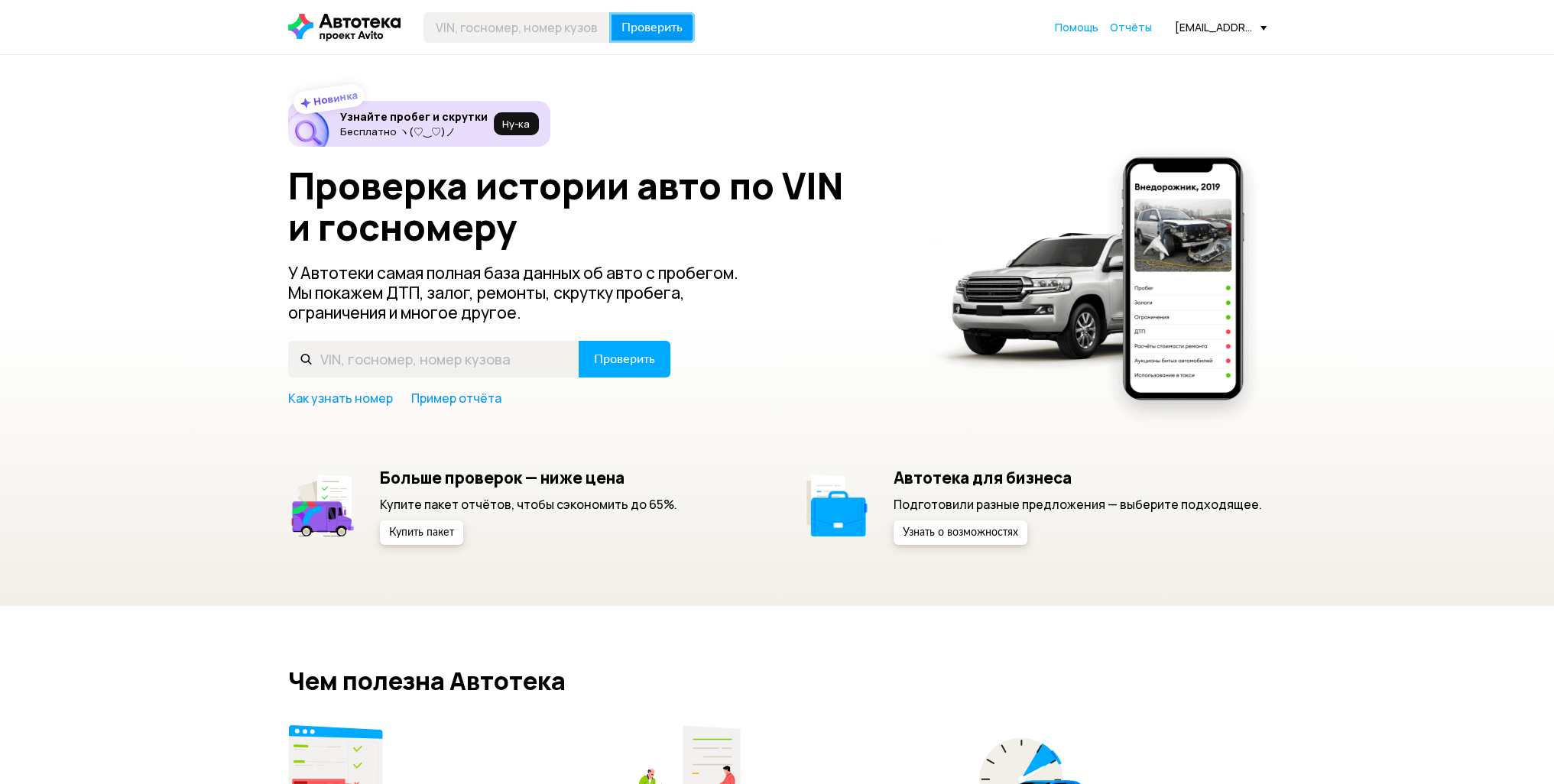
click at [663, 28] on span "Проверить" at bounding box center [652, 27] width 61 height 12
click at [497, 35] on input "text" at bounding box center [516, 27] width 186 height 31
paste input "[VEHICLE_IDENTIFICATION_NUMBER]"
type input "[VEHICLE_IDENTIFICATION_NUMBER]"
click at [649, 26] on span "Проверить" at bounding box center [652, 27] width 61 height 12
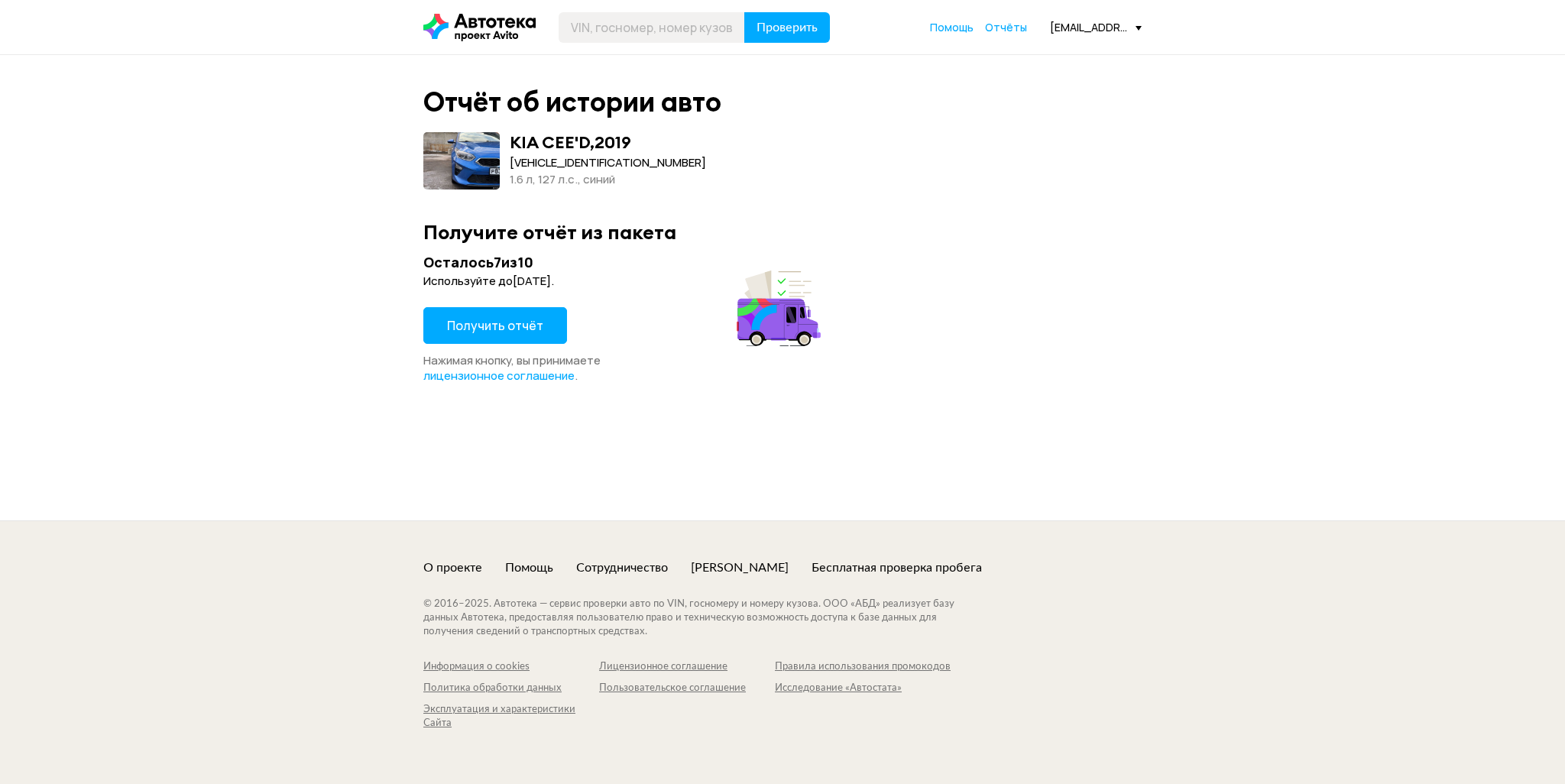
click at [496, 331] on span "Получить отчёт" at bounding box center [495, 326] width 96 height 16
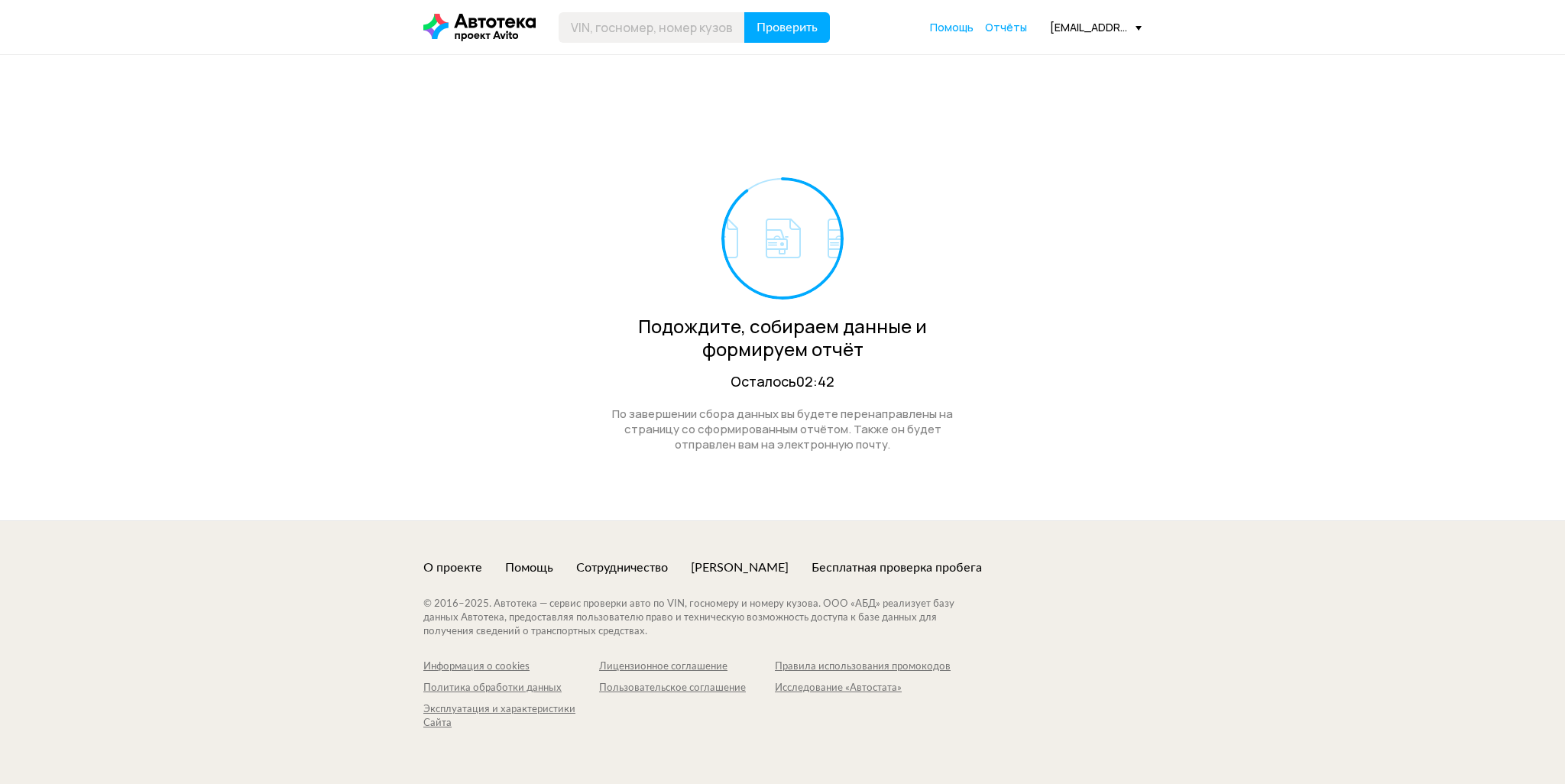
click at [1140, 26] on span at bounding box center [1138, 29] width 6 height 5
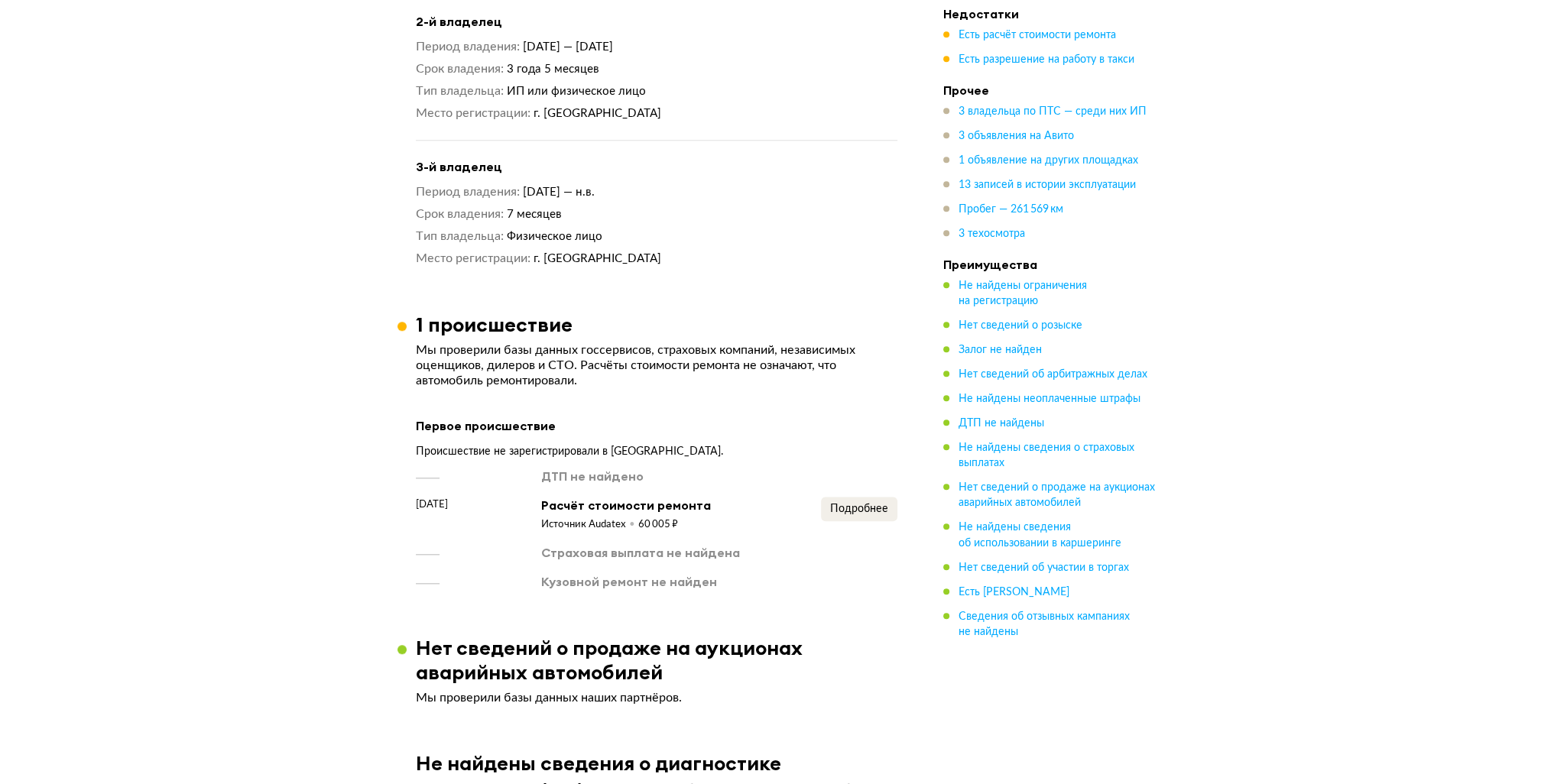
scroll to position [2139, 0]
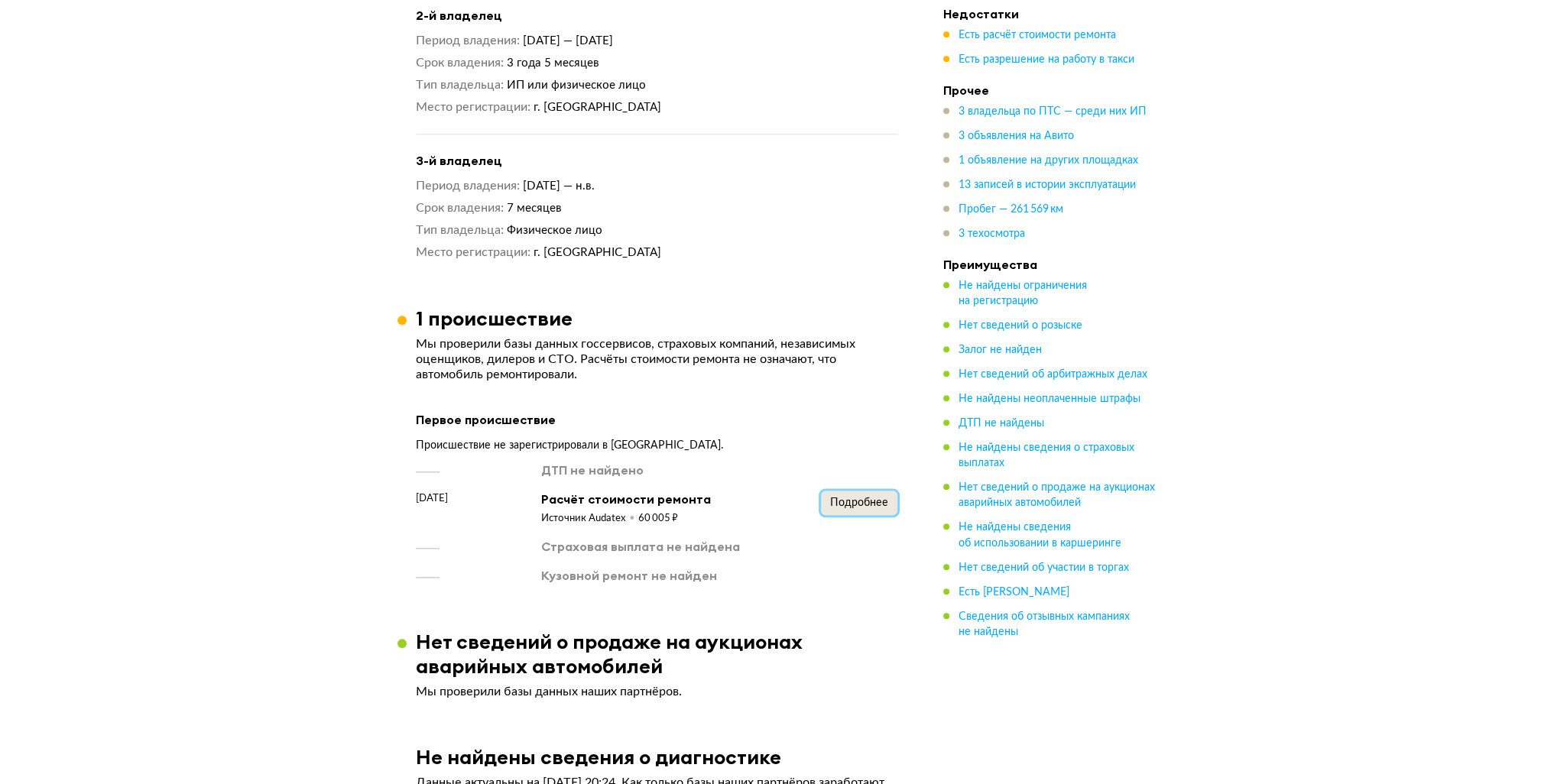
click at [859, 497] on span "Подробнее" at bounding box center [859, 502] width 58 height 11
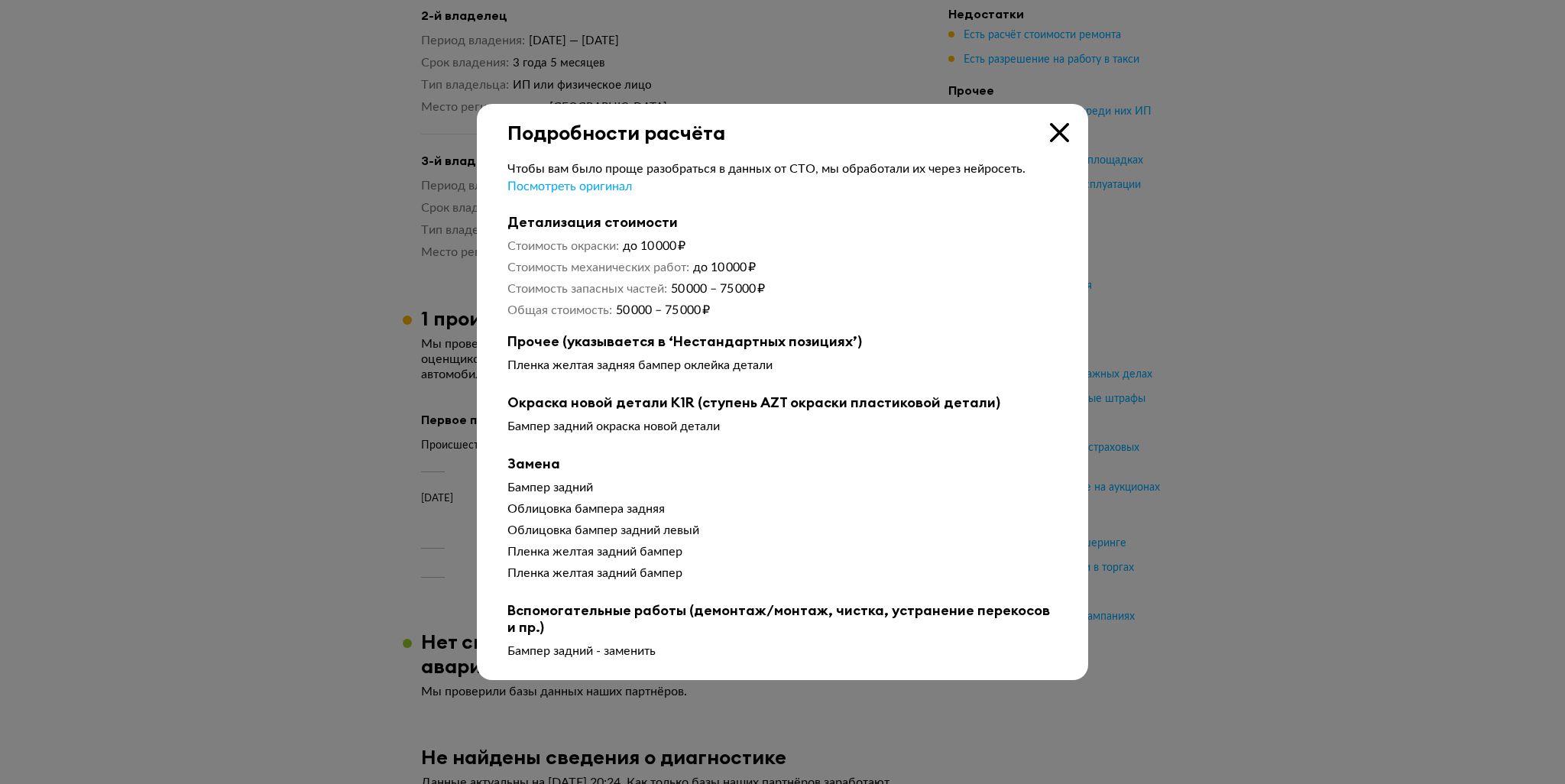
click at [1060, 131] on icon at bounding box center [1059, 132] width 19 height 19
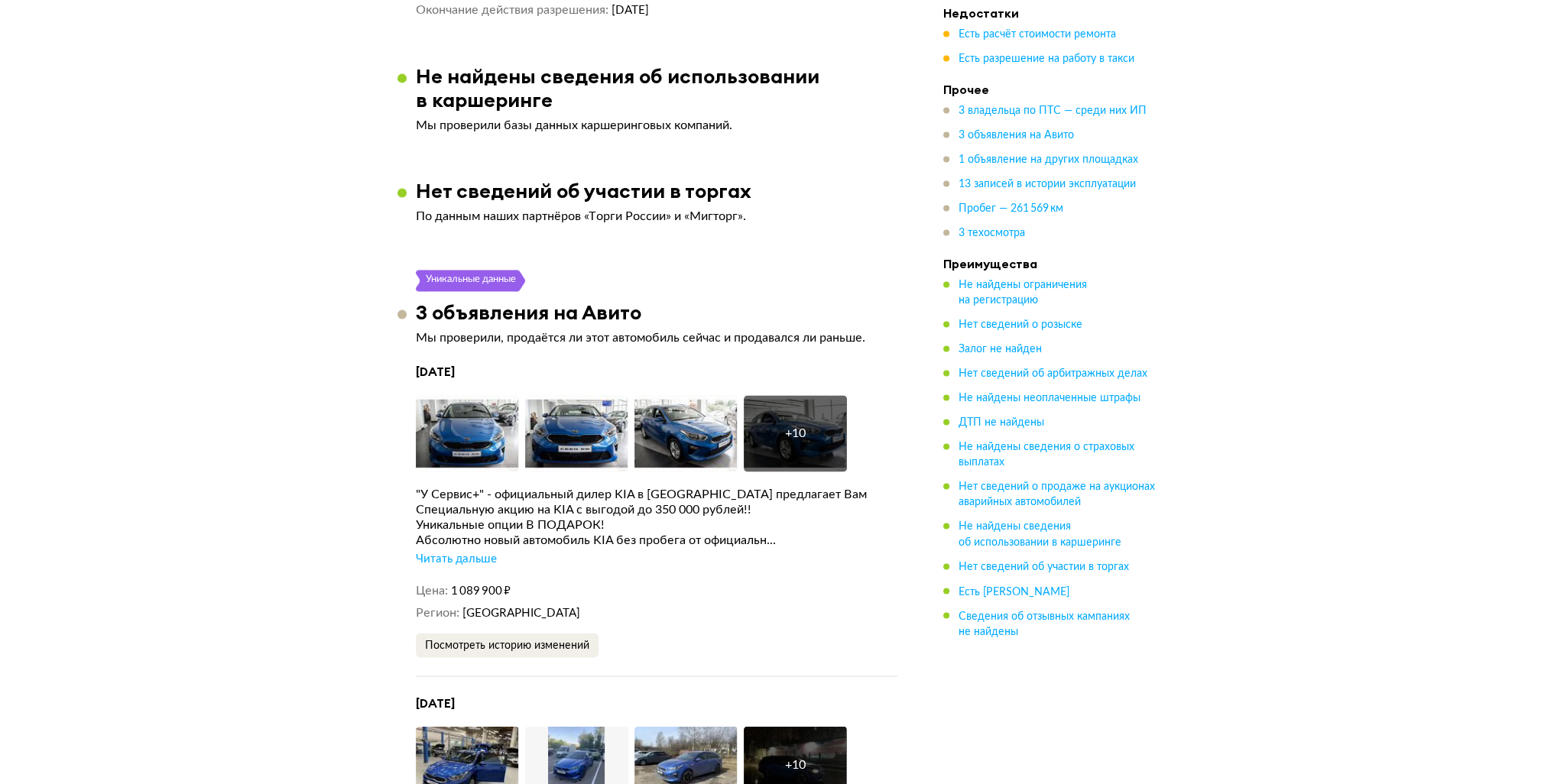
scroll to position [3361, 0]
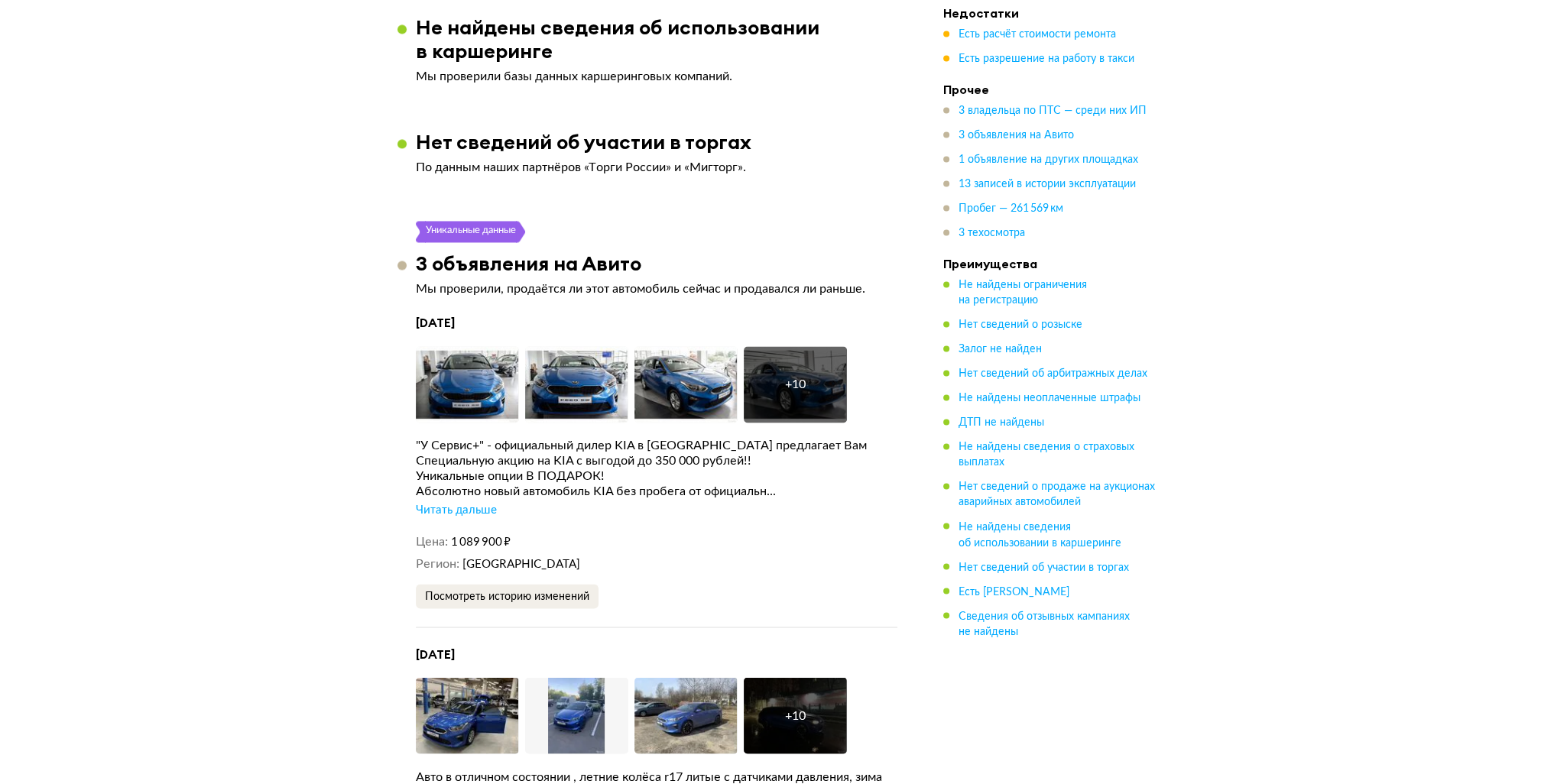
click at [453, 503] on div "Читать дальше" at bounding box center [456, 510] width 81 height 16
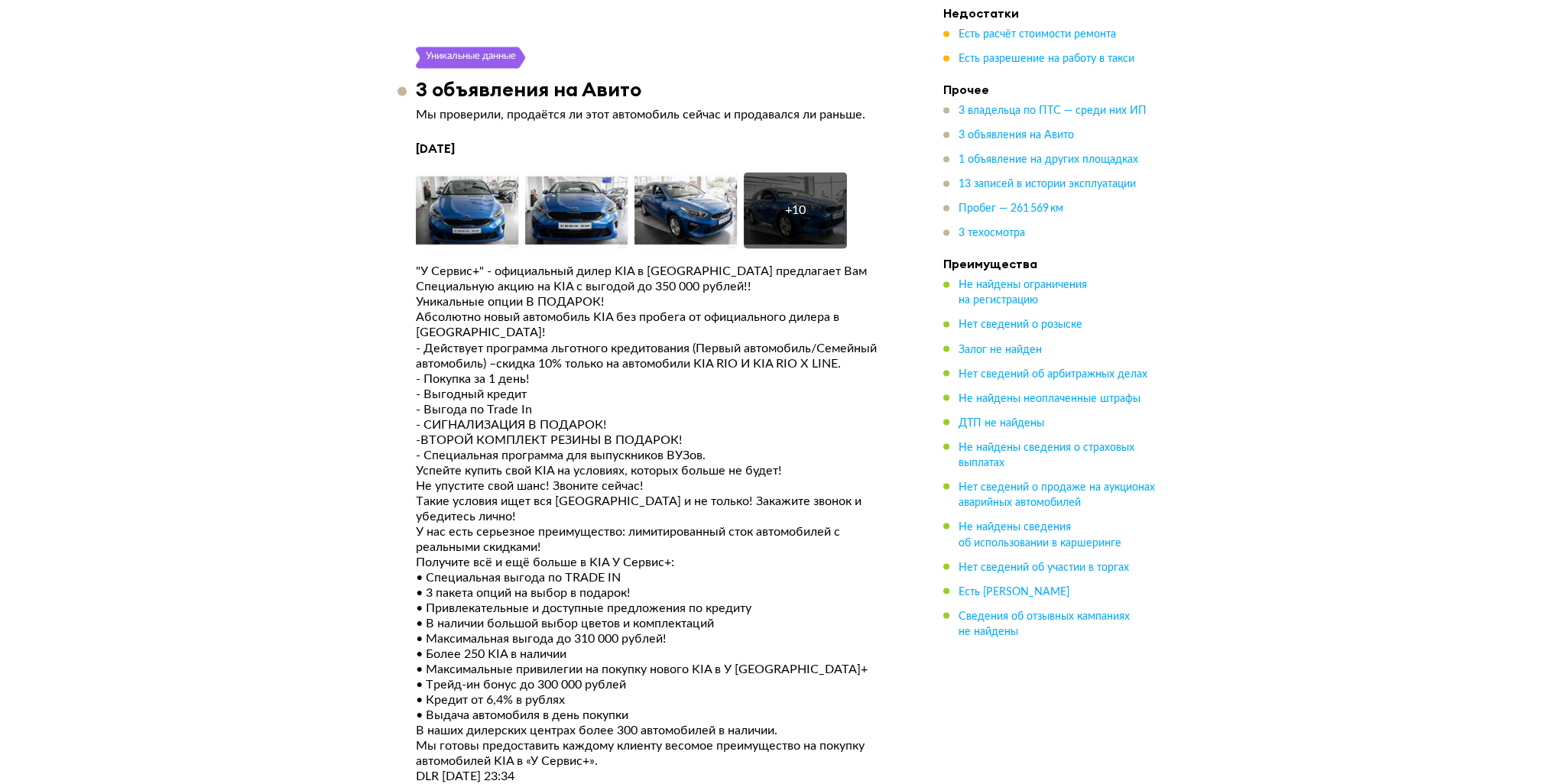
scroll to position [3514, 0]
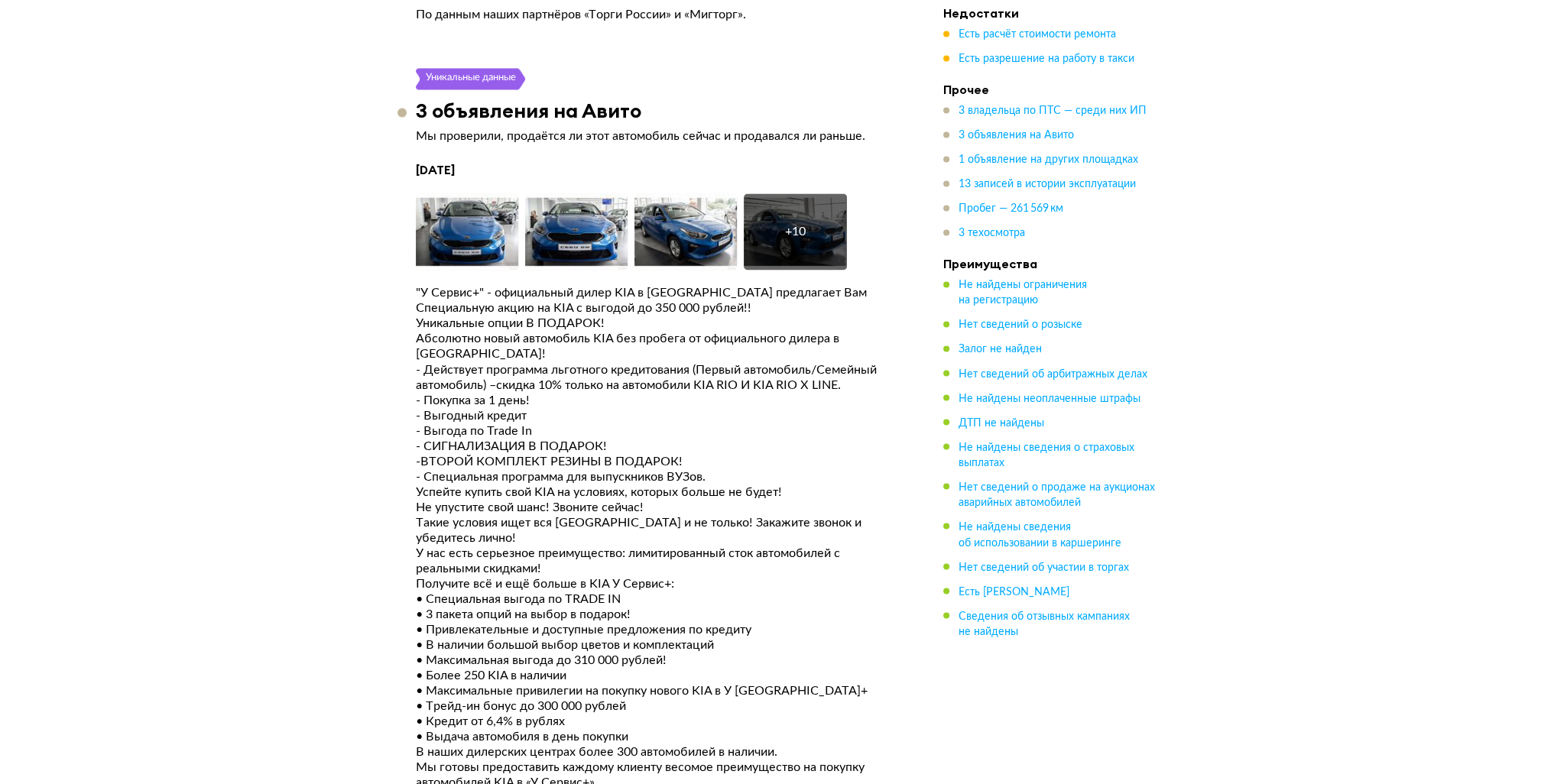
drag, startPoint x: 158, startPoint y: 521, endPoint x: 263, endPoint y: 79, distance: 454.3
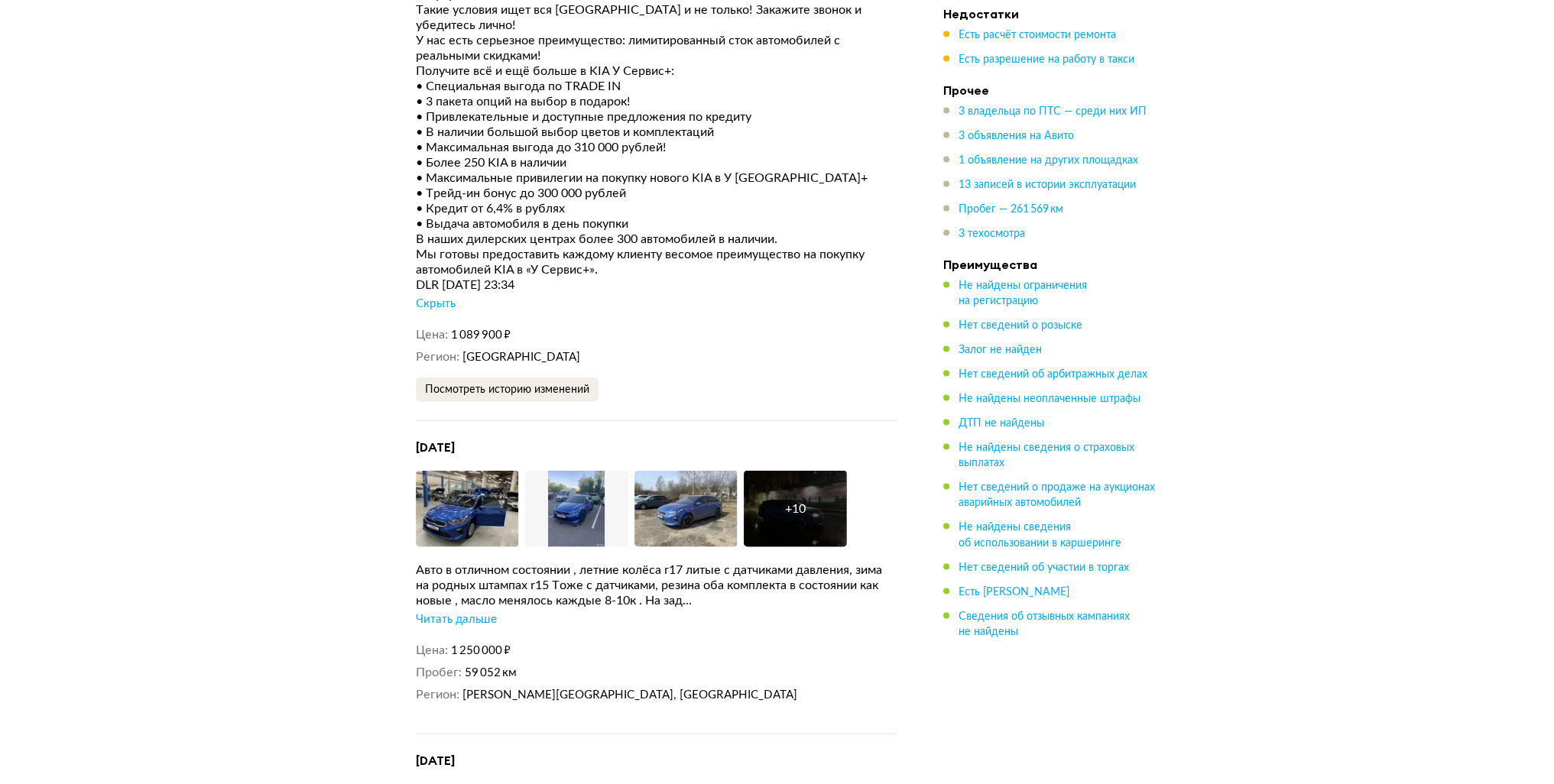
scroll to position [4049, 0]
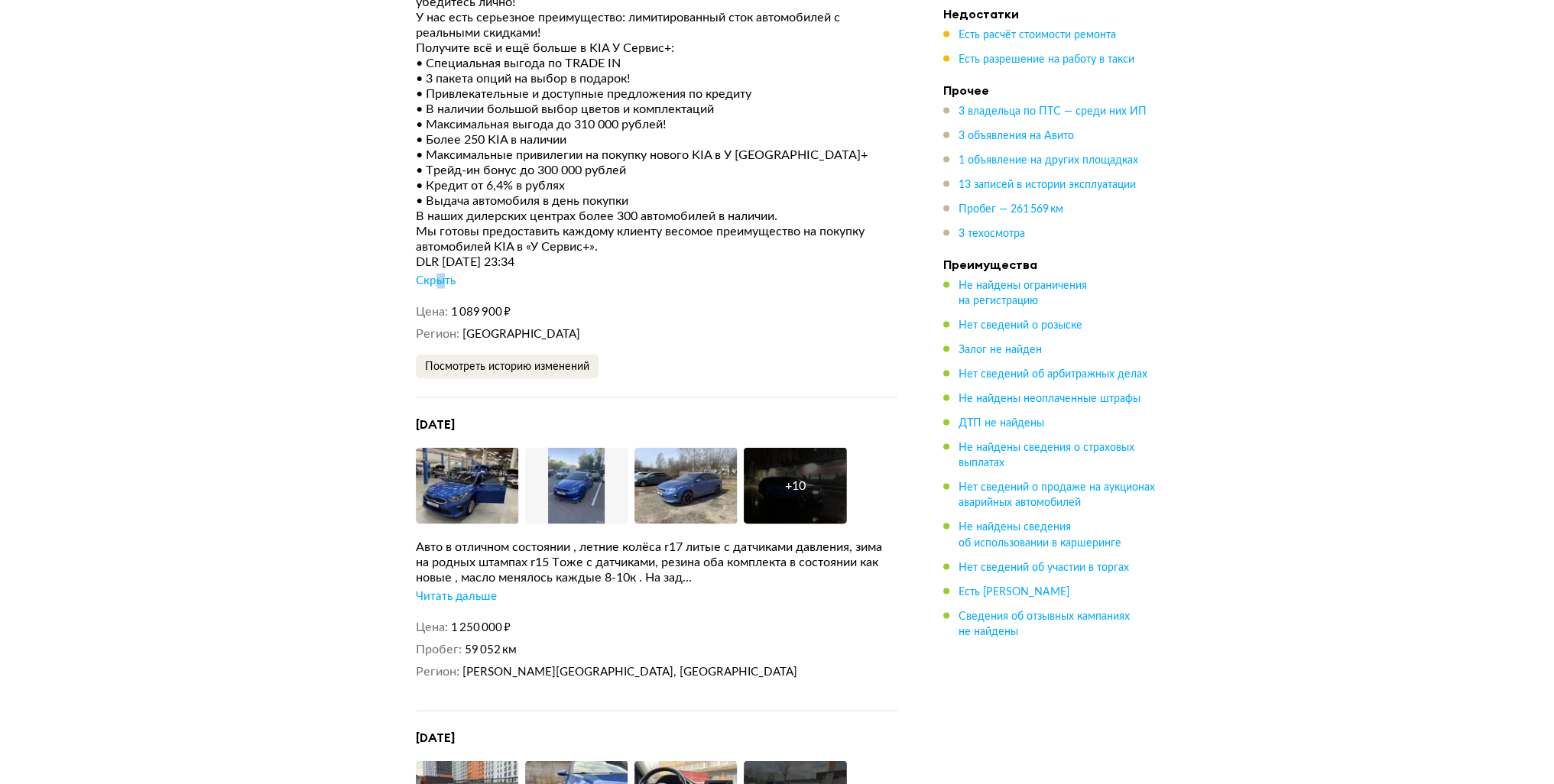
click at [440, 274] on div "Скрыть" at bounding box center [436, 281] width 40 height 16
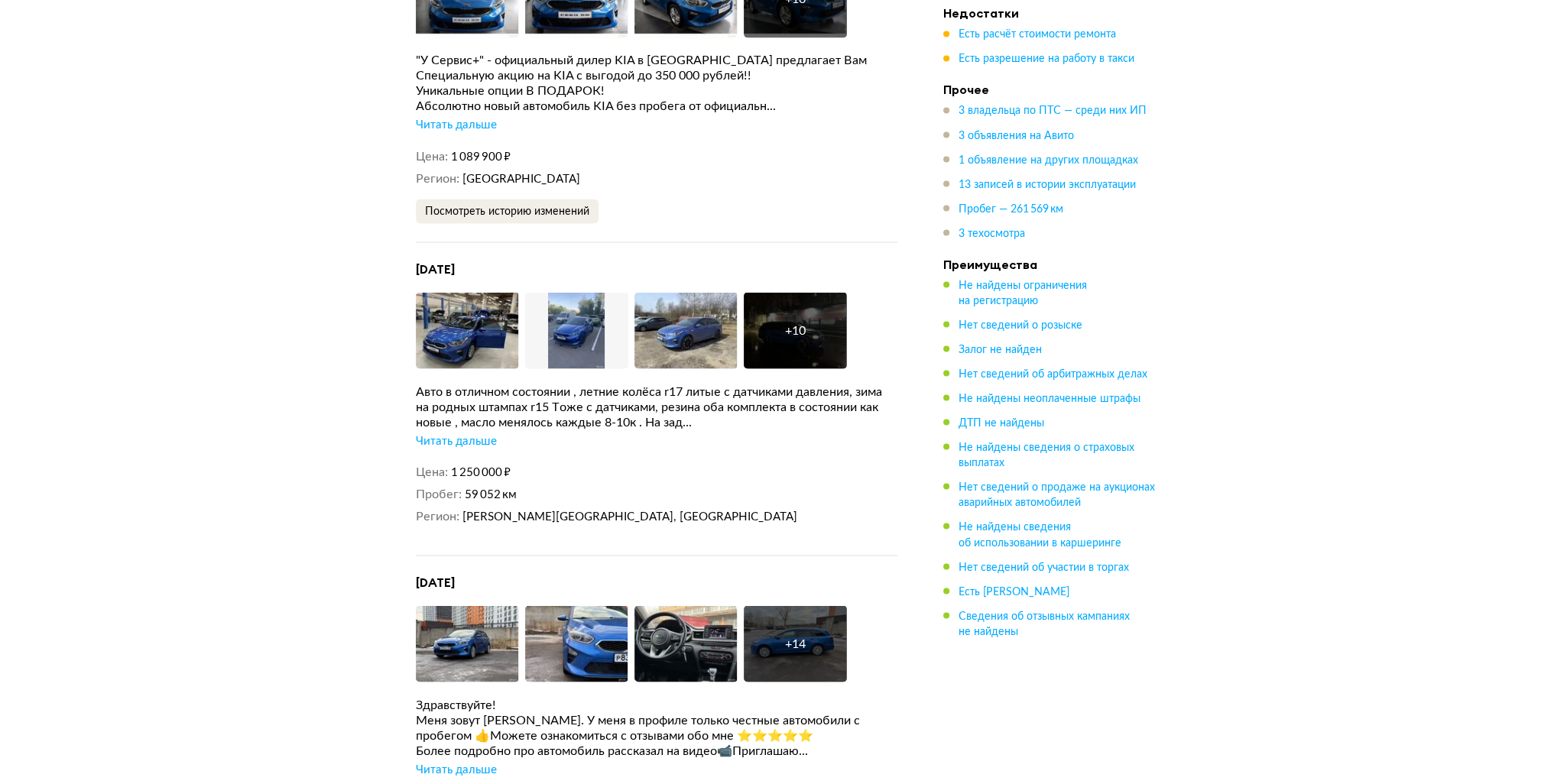
scroll to position [3743, 0]
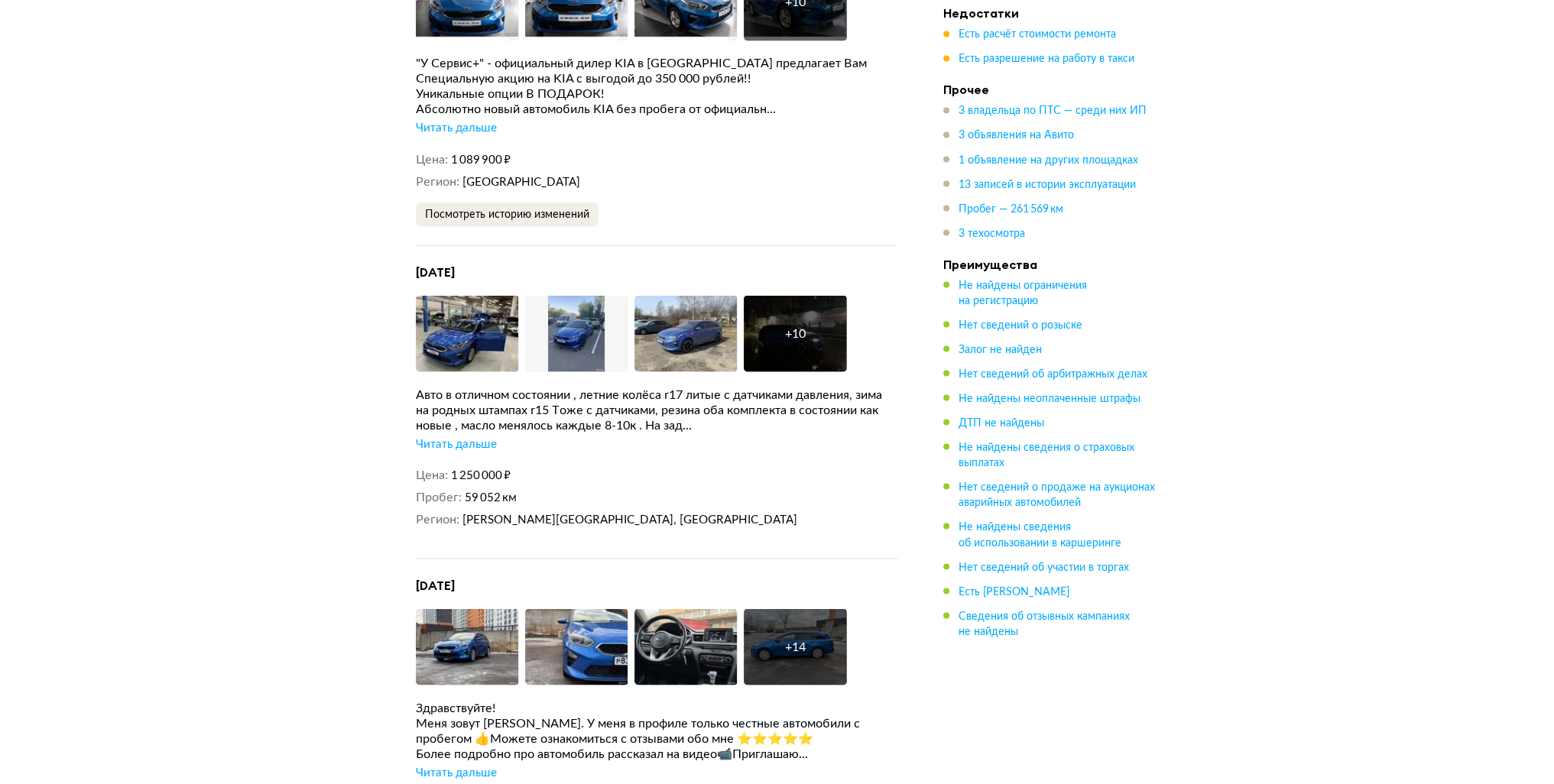
click at [464, 436] on div "Читать дальше" at bounding box center [456, 444] width 81 height 16
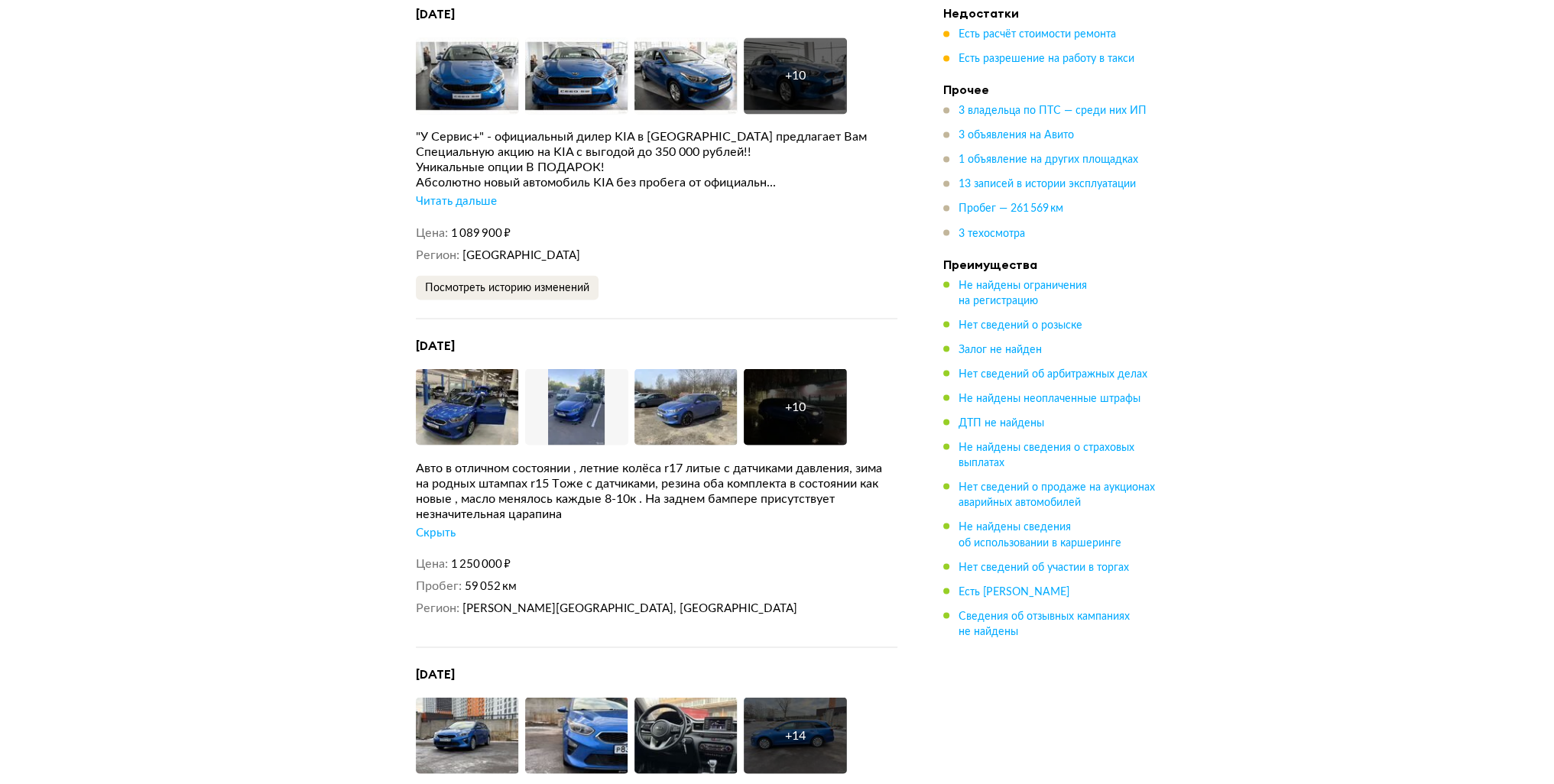
scroll to position [3667, 0]
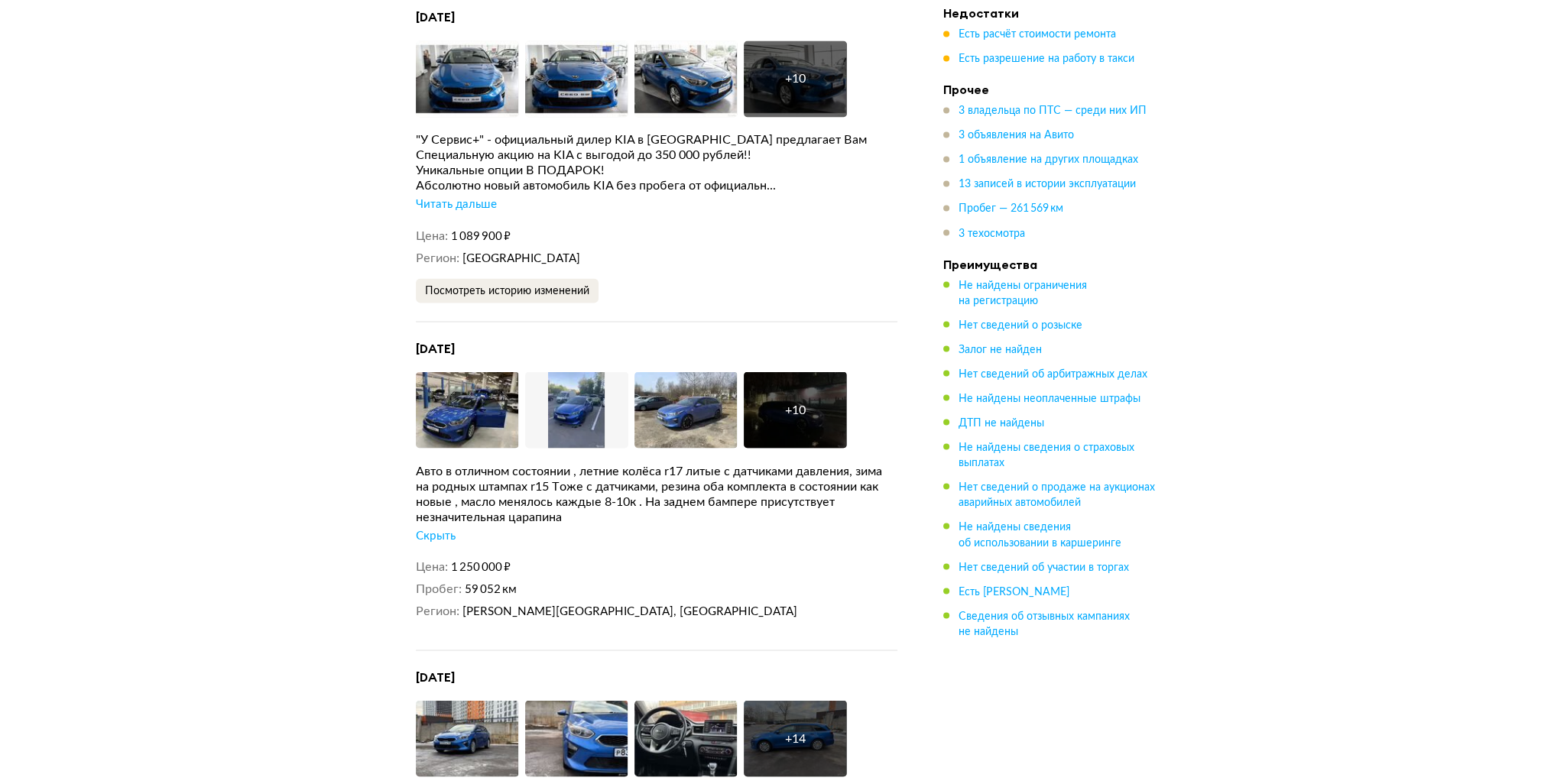
click at [440, 528] on div "Скрыть" at bounding box center [436, 535] width 40 height 16
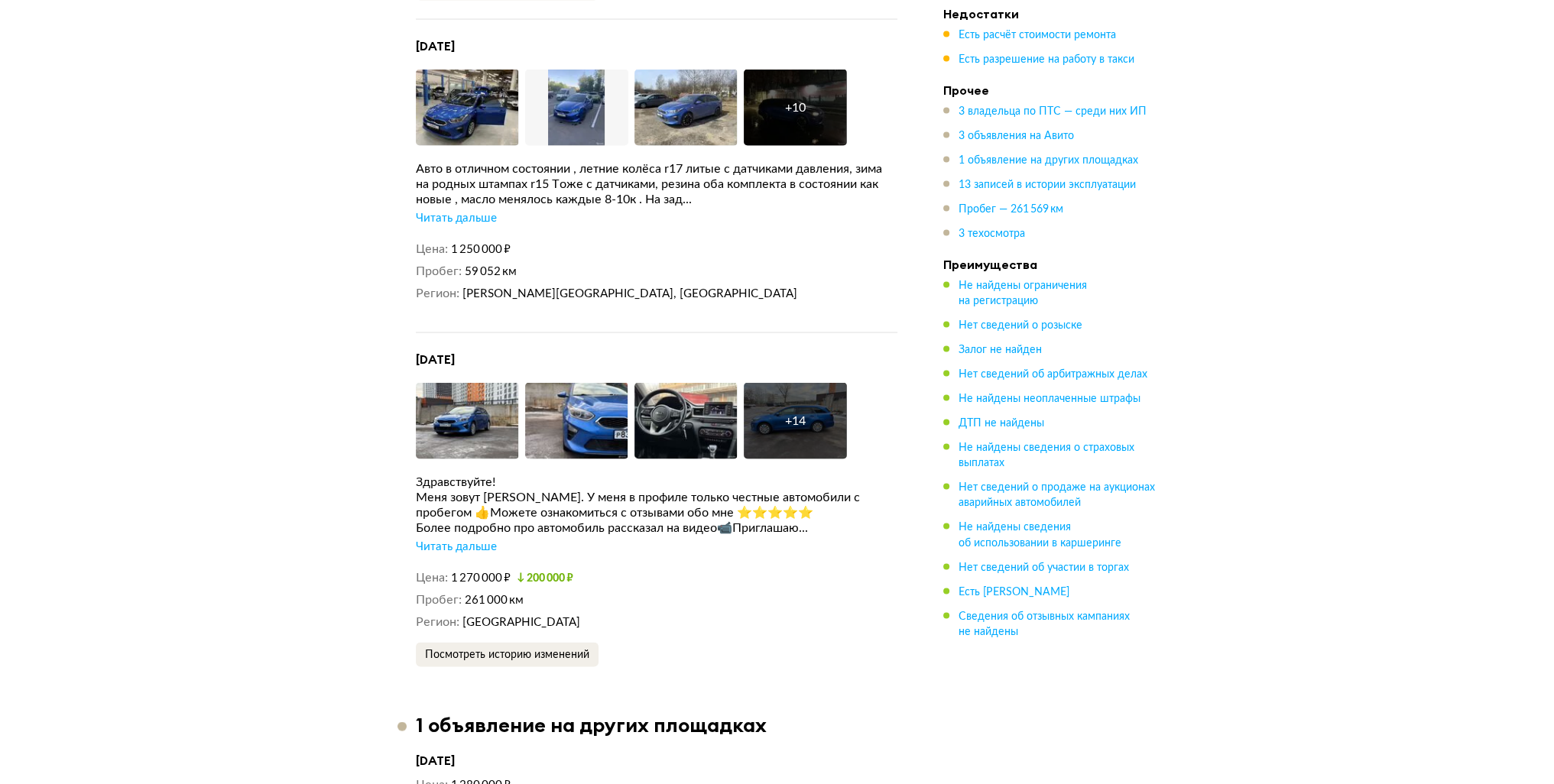
scroll to position [3972, 0]
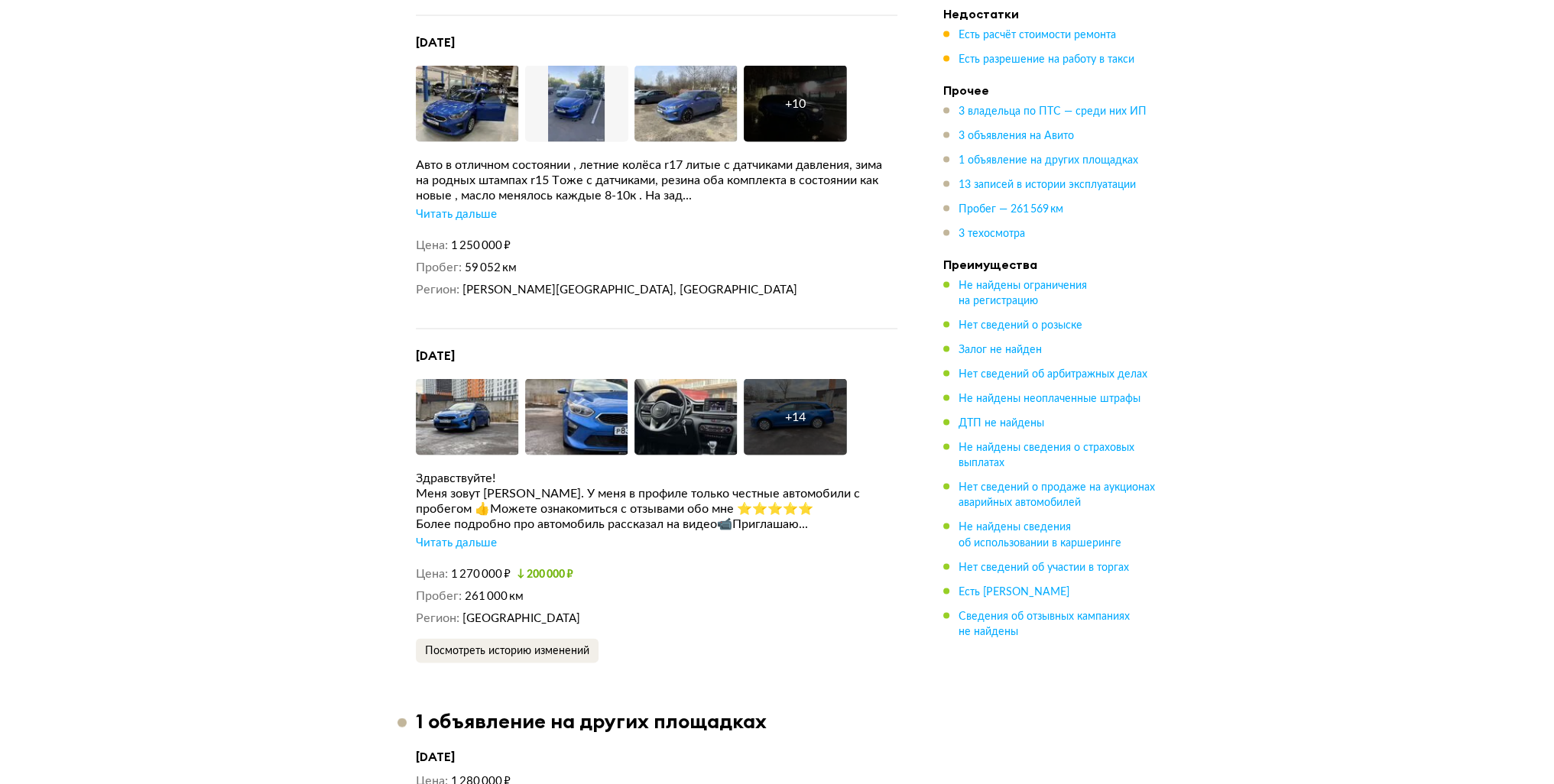
click at [467, 536] on div "Читать дальше" at bounding box center [456, 543] width 81 height 16
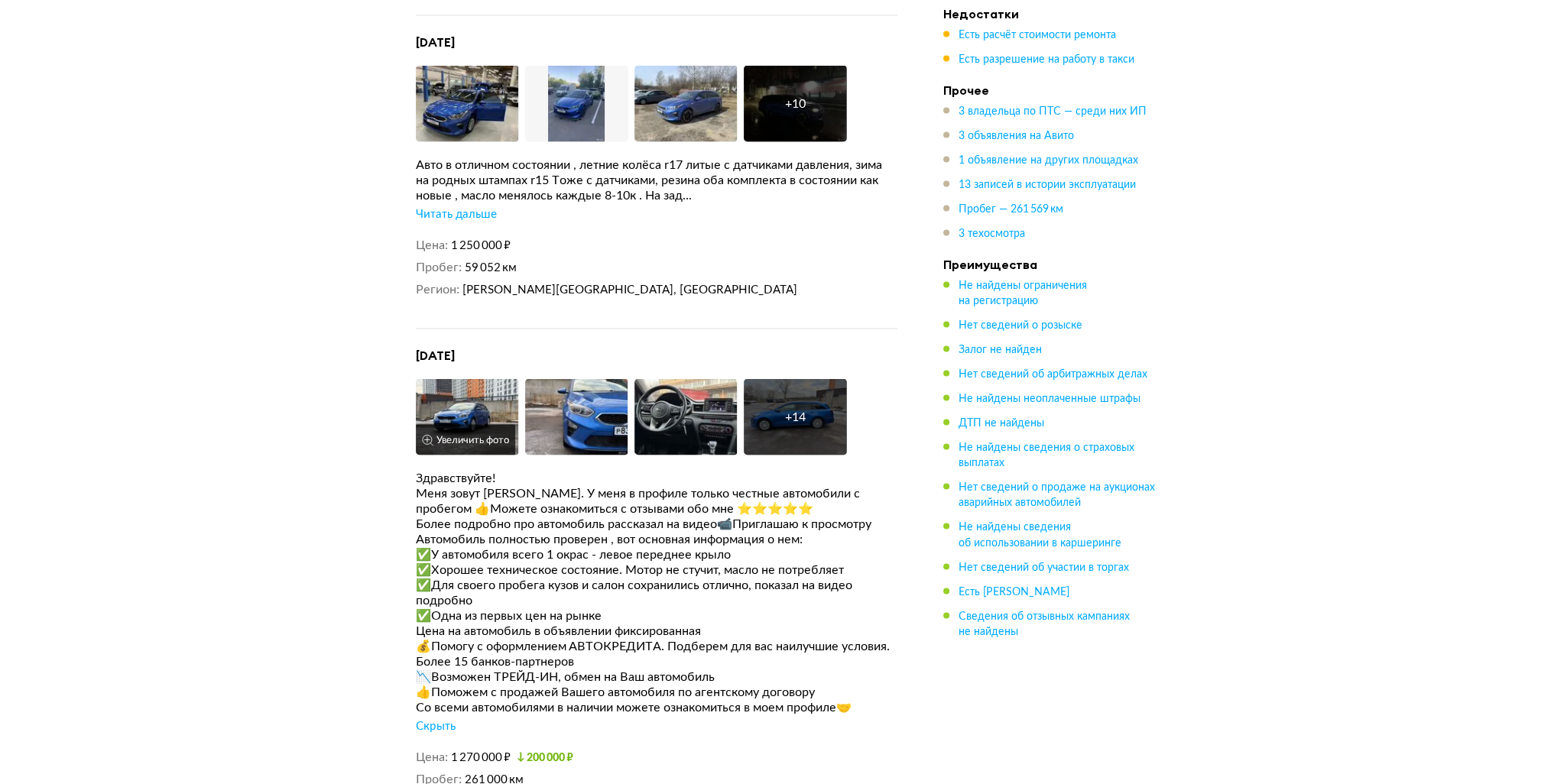
click at [480, 425] on button "Увеличить фото" at bounding box center [465, 439] width 99 height 31
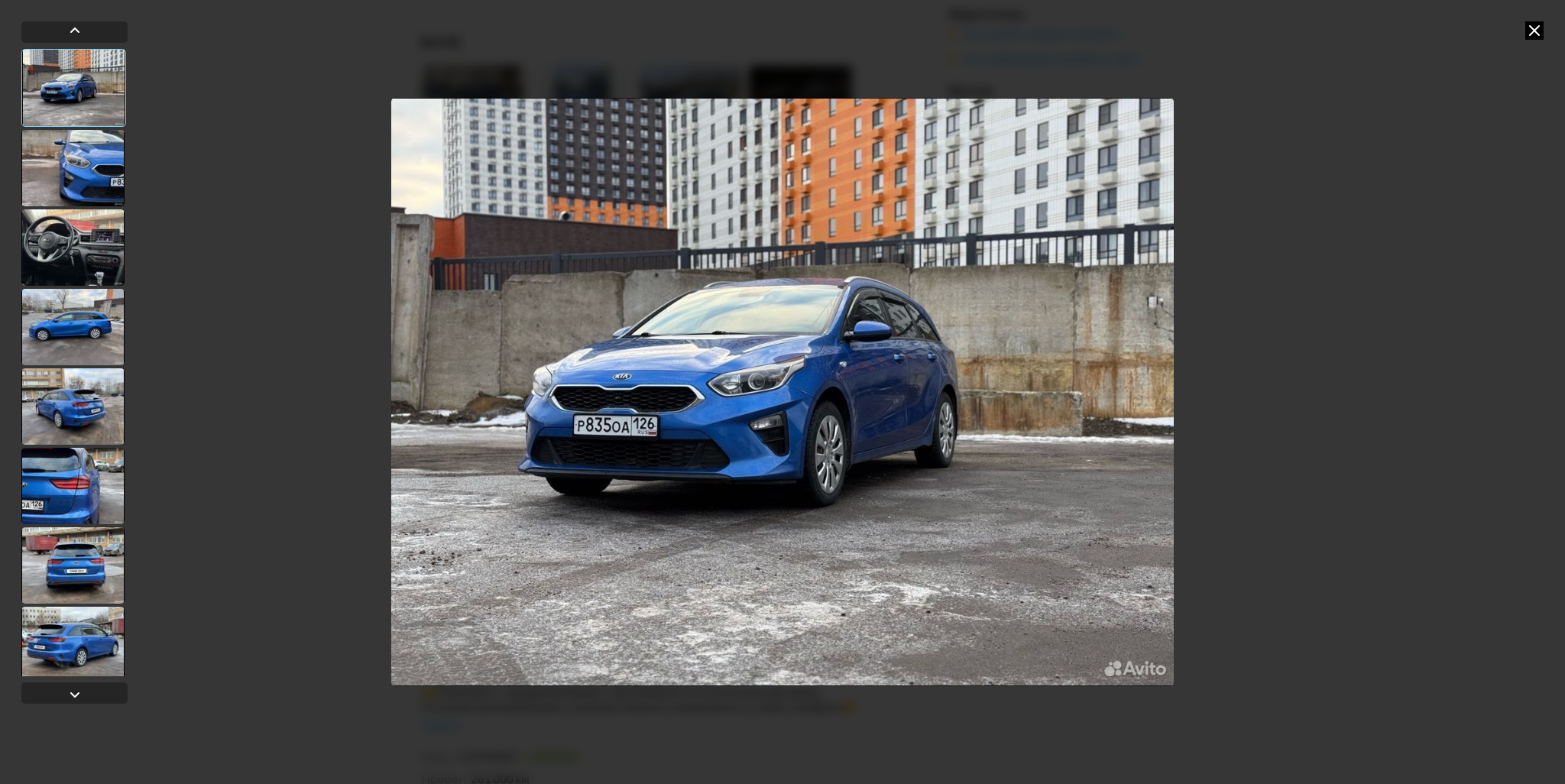
click at [1527, 40] on div at bounding box center [782, 392] width 1565 height 784
click at [1534, 34] on icon at bounding box center [1534, 31] width 18 height 18
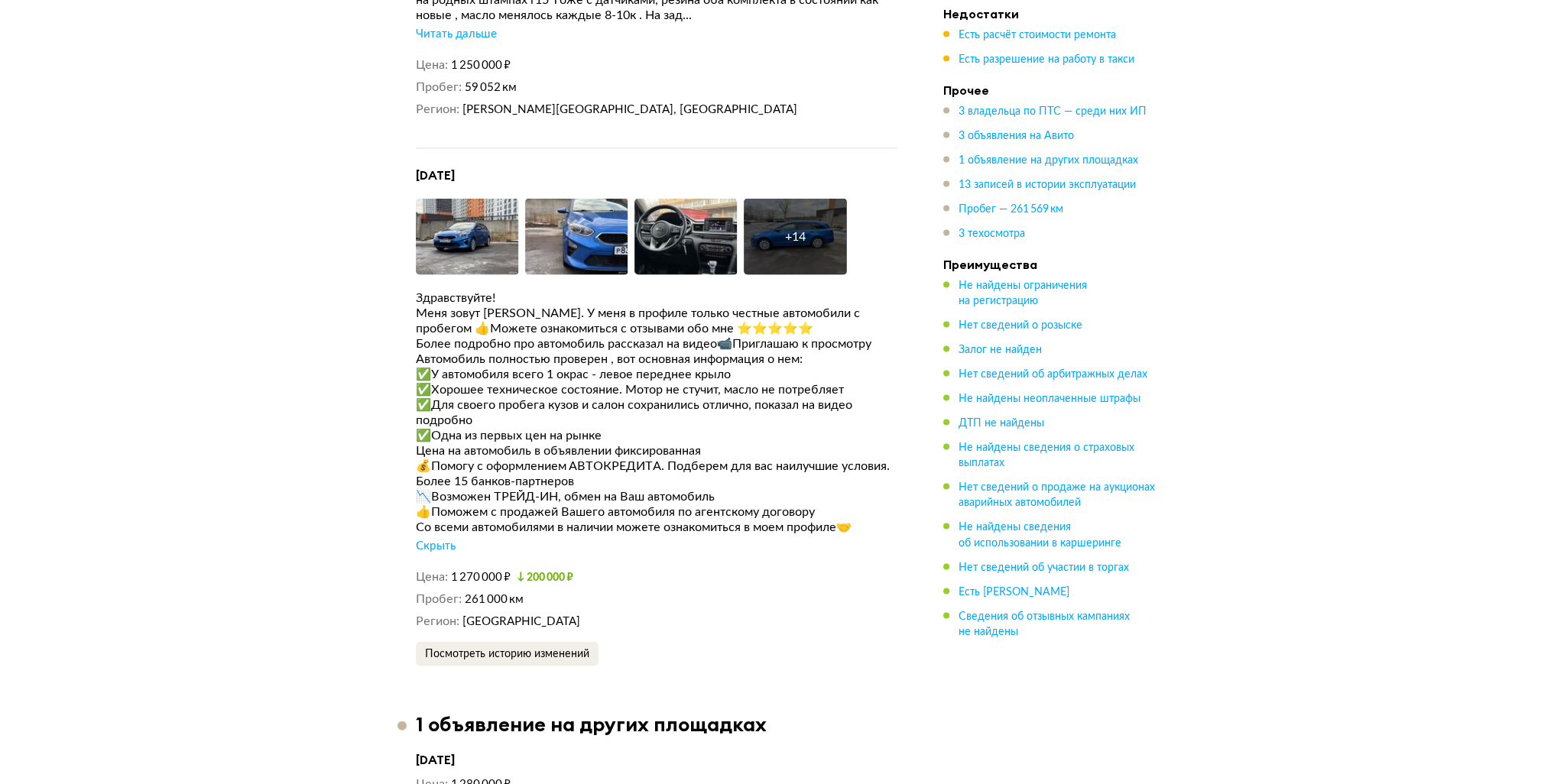
scroll to position [4125, 0]
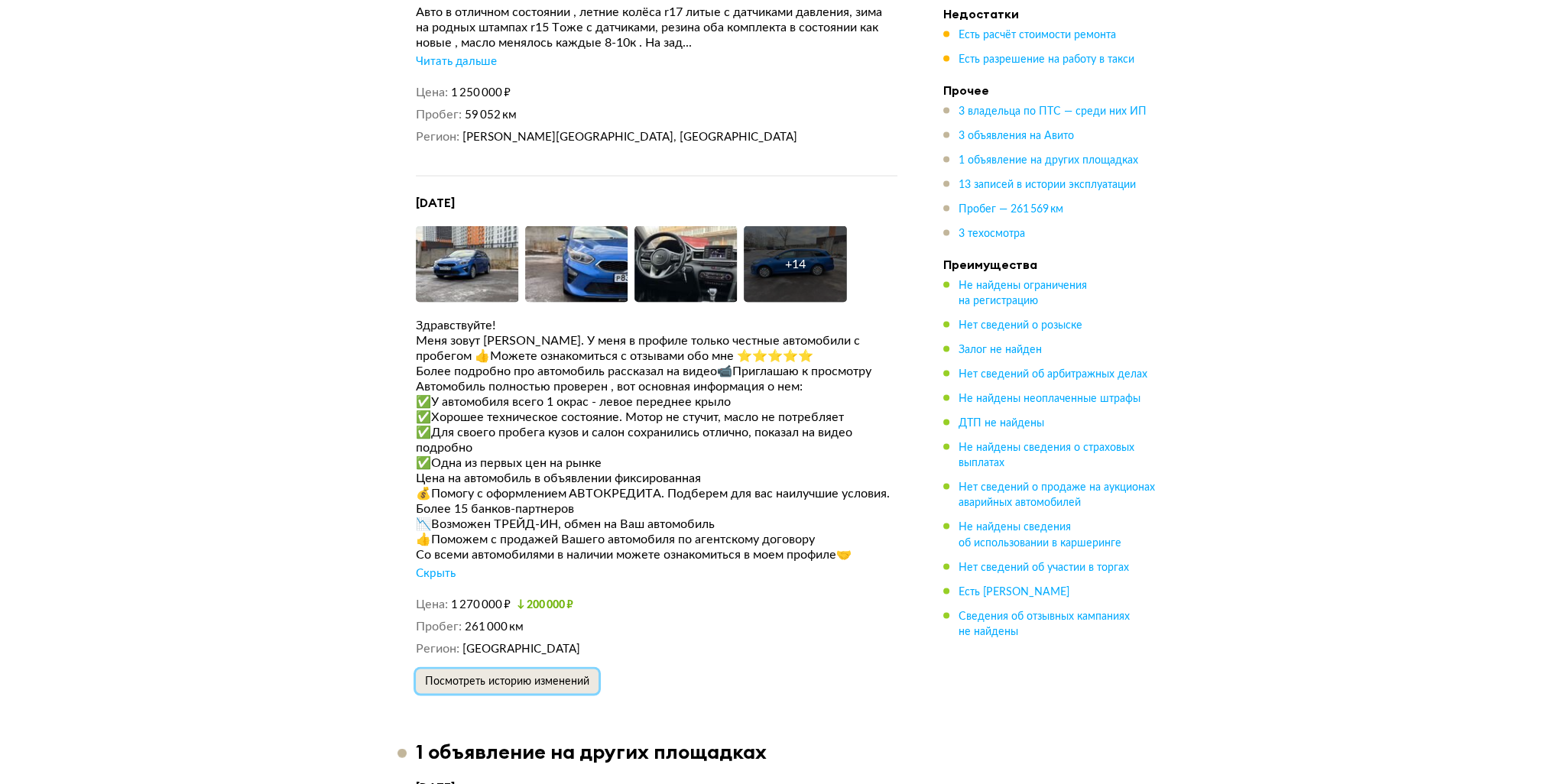
click at [495, 676] on span "Посмотреть историю изменений" at bounding box center [506, 681] width 164 height 11
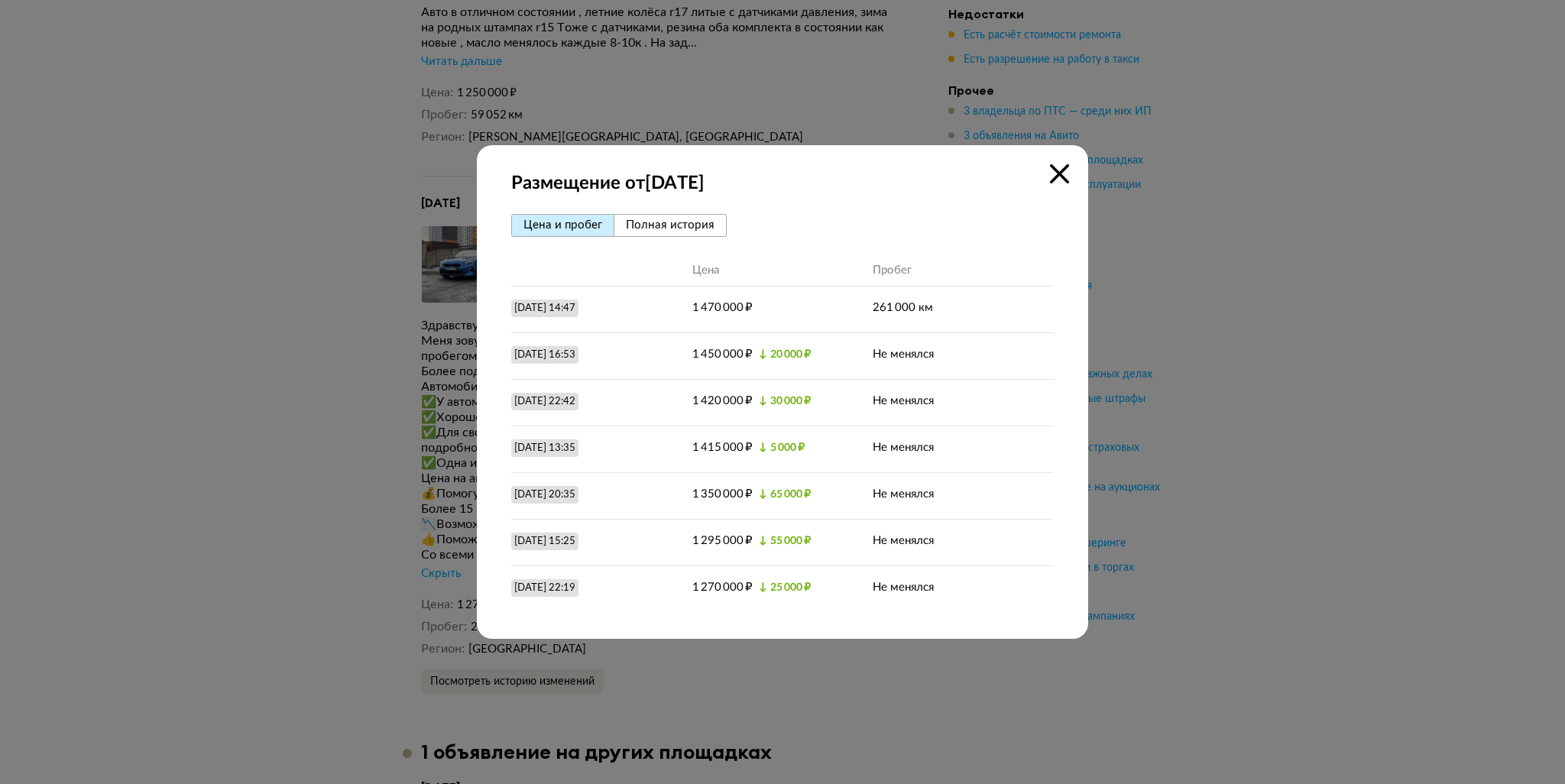
click at [1055, 171] on icon at bounding box center [1059, 173] width 19 height 19
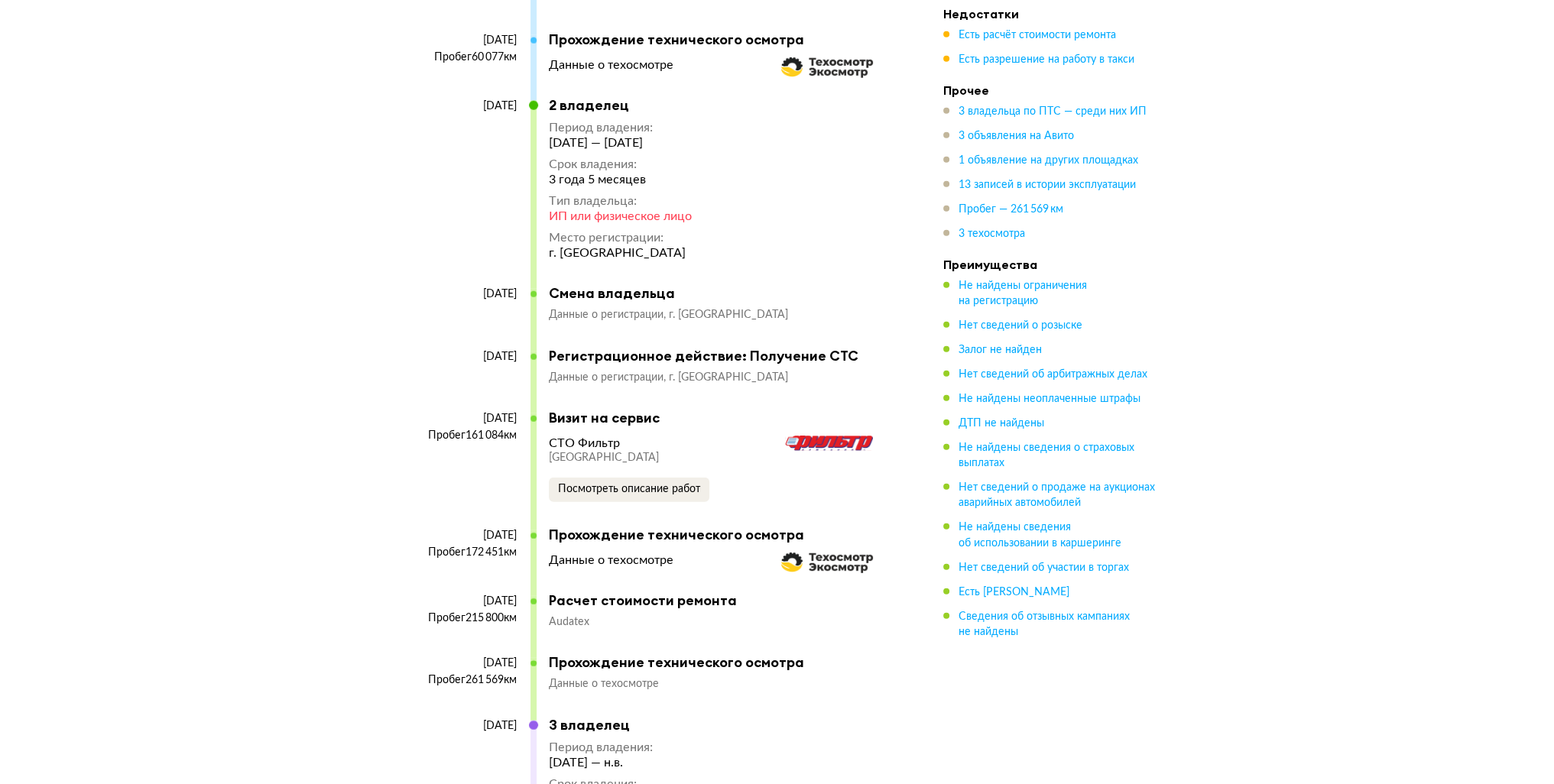
scroll to position [5882, 0]
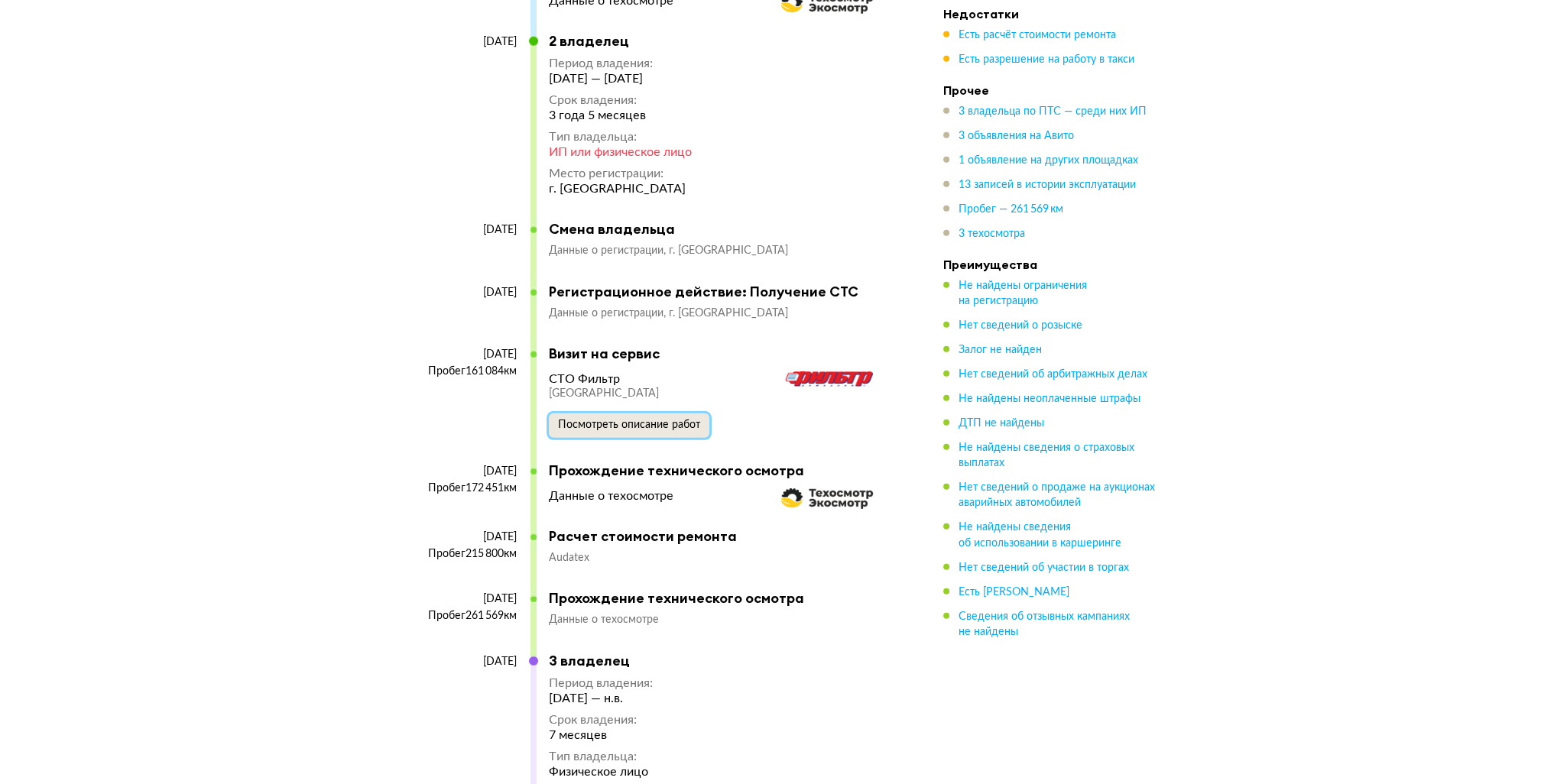
click at [611, 413] on button "Посмотреть описание работ" at bounding box center [629, 425] width 161 height 25
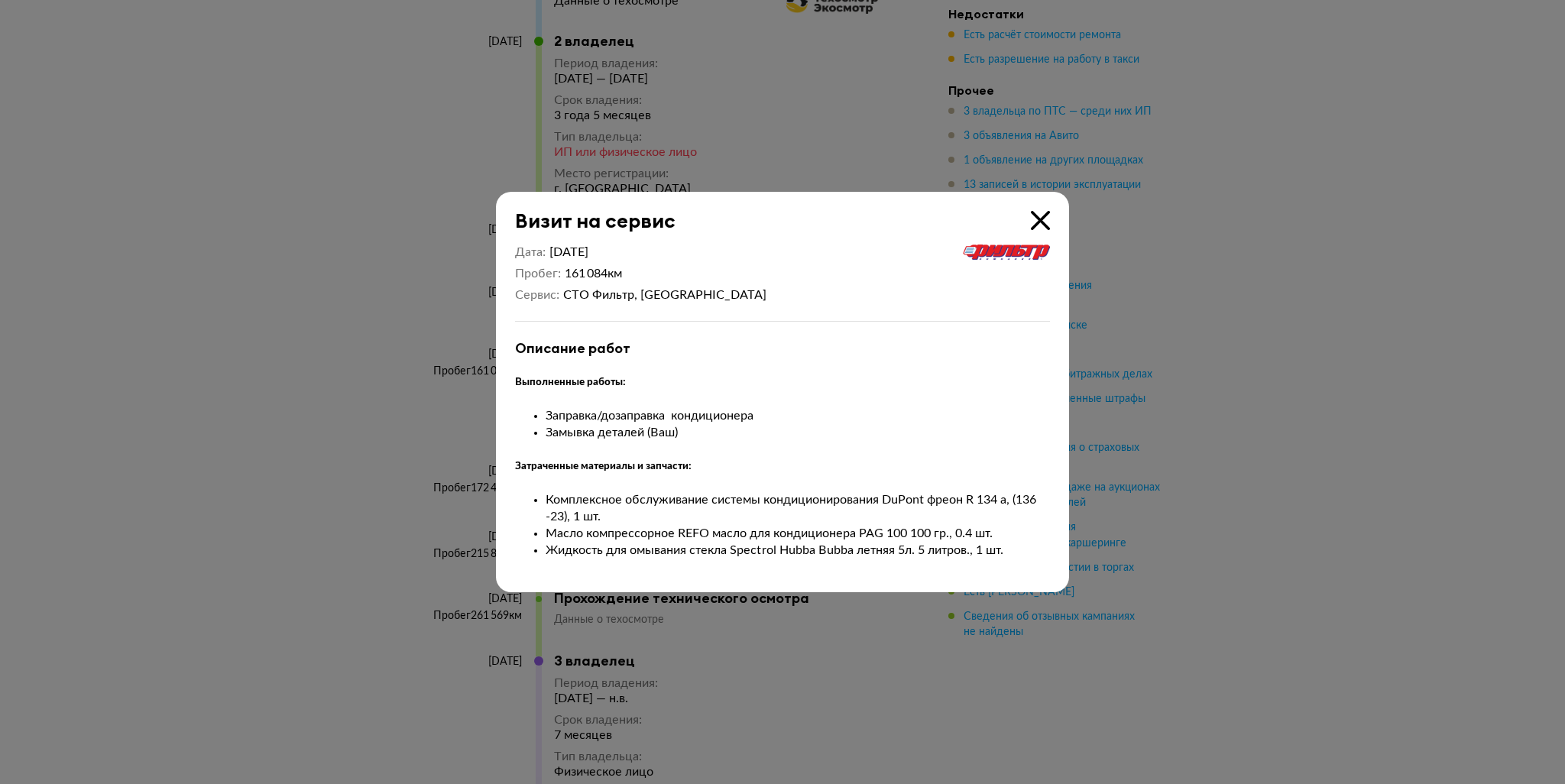
click at [1036, 222] on icon at bounding box center [1040, 220] width 19 height 19
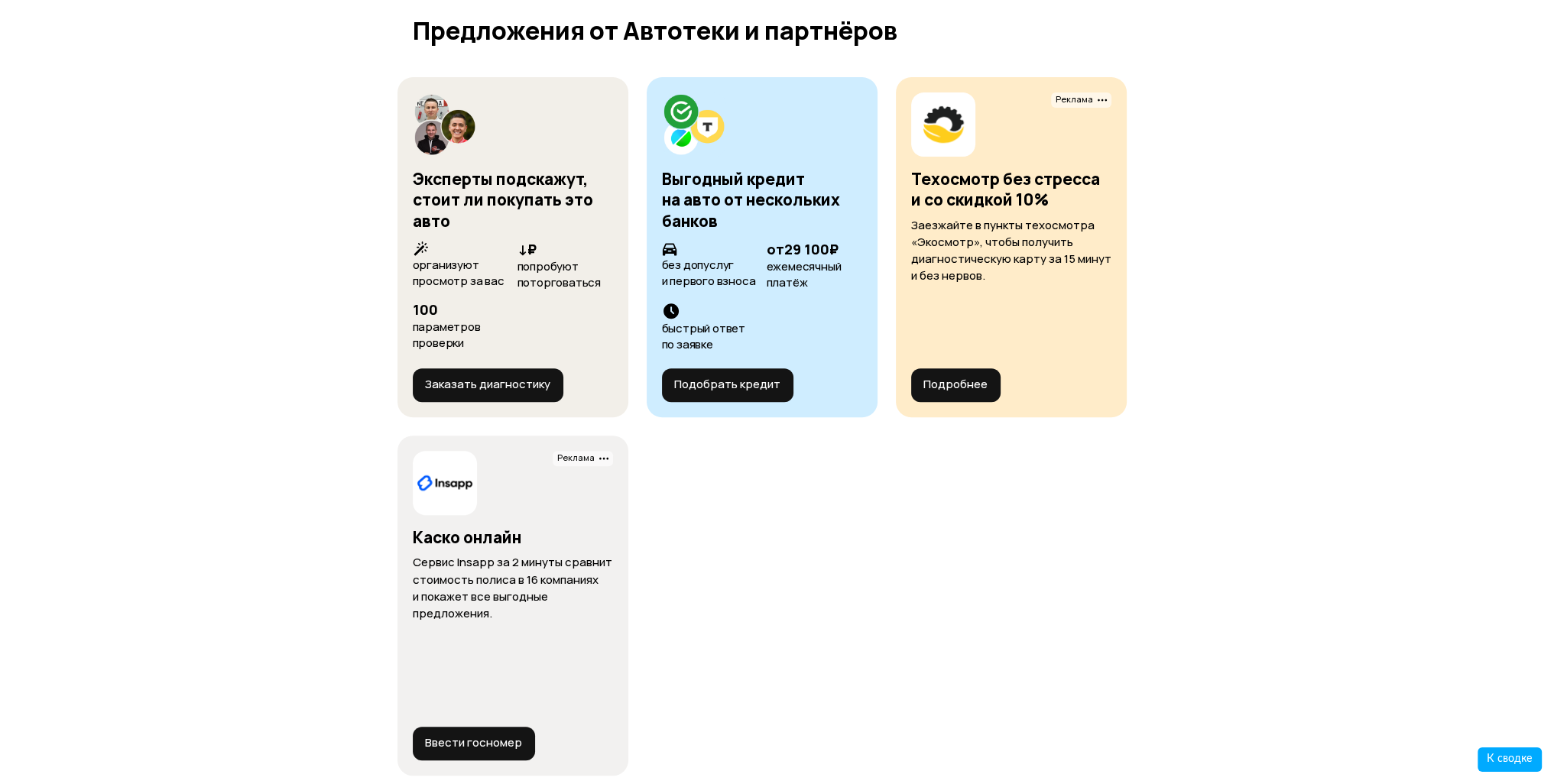
scroll to position [8480, 0]
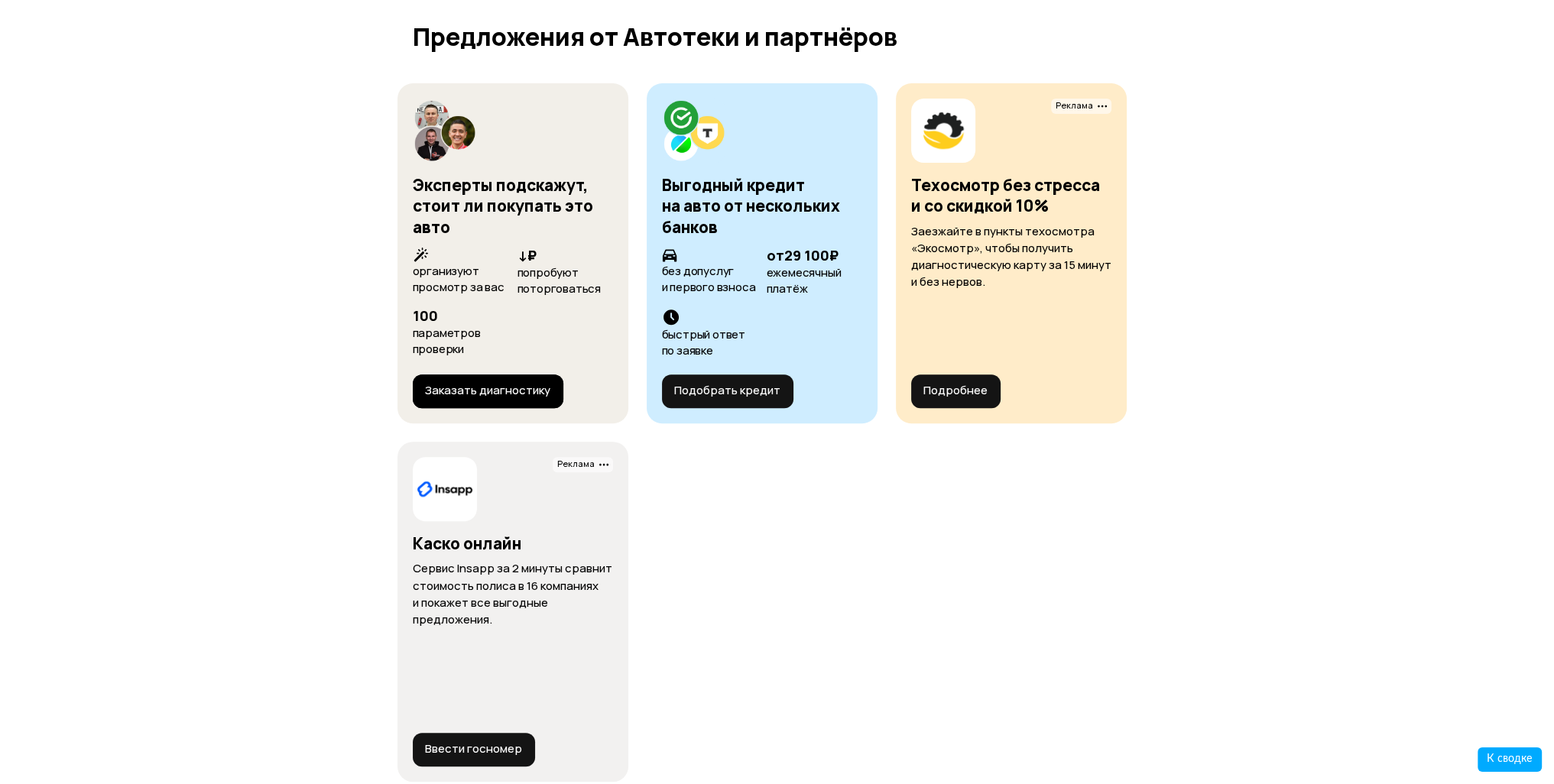
click at [496, 374] on button "Заказать диагностику" at bounding box center [487, 391] width 151 height 34
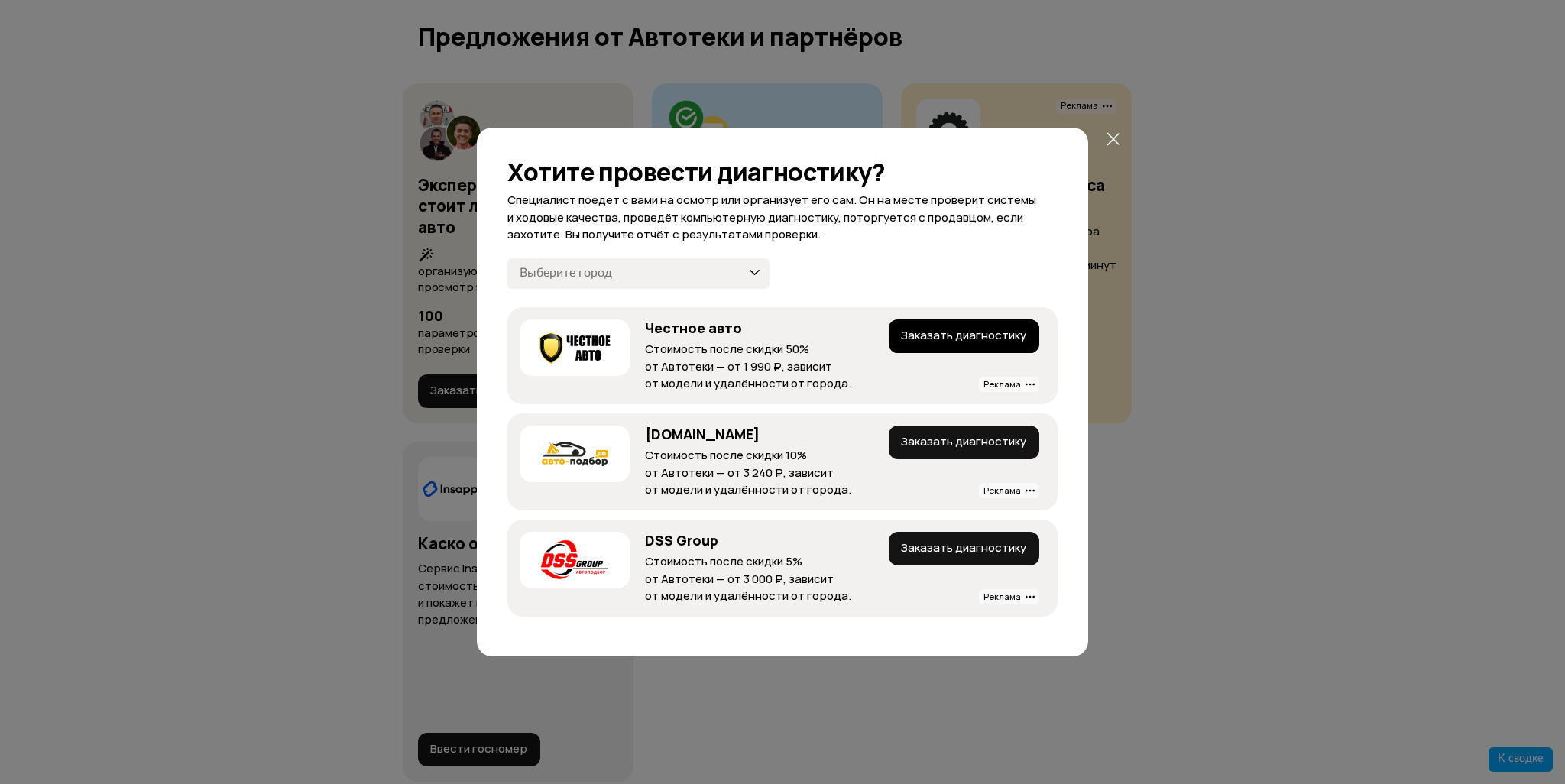
click at [966, 340] on button "Заказать диагностику" at bounding box center [964, 336] width 151 height 34
click at [961, 551] on button "Заказать диагностику" at bounding box center [964, 548] width 151 height 34
click at [933, 443] on button "Заказать диагностику" at bounding box center [964, 442] width 151 height 34
click at [1114, 144] on icon at bounding box center [1113, 138] width 17 height 17
